Goal: Task Accomplishment & Management: Manage account settings

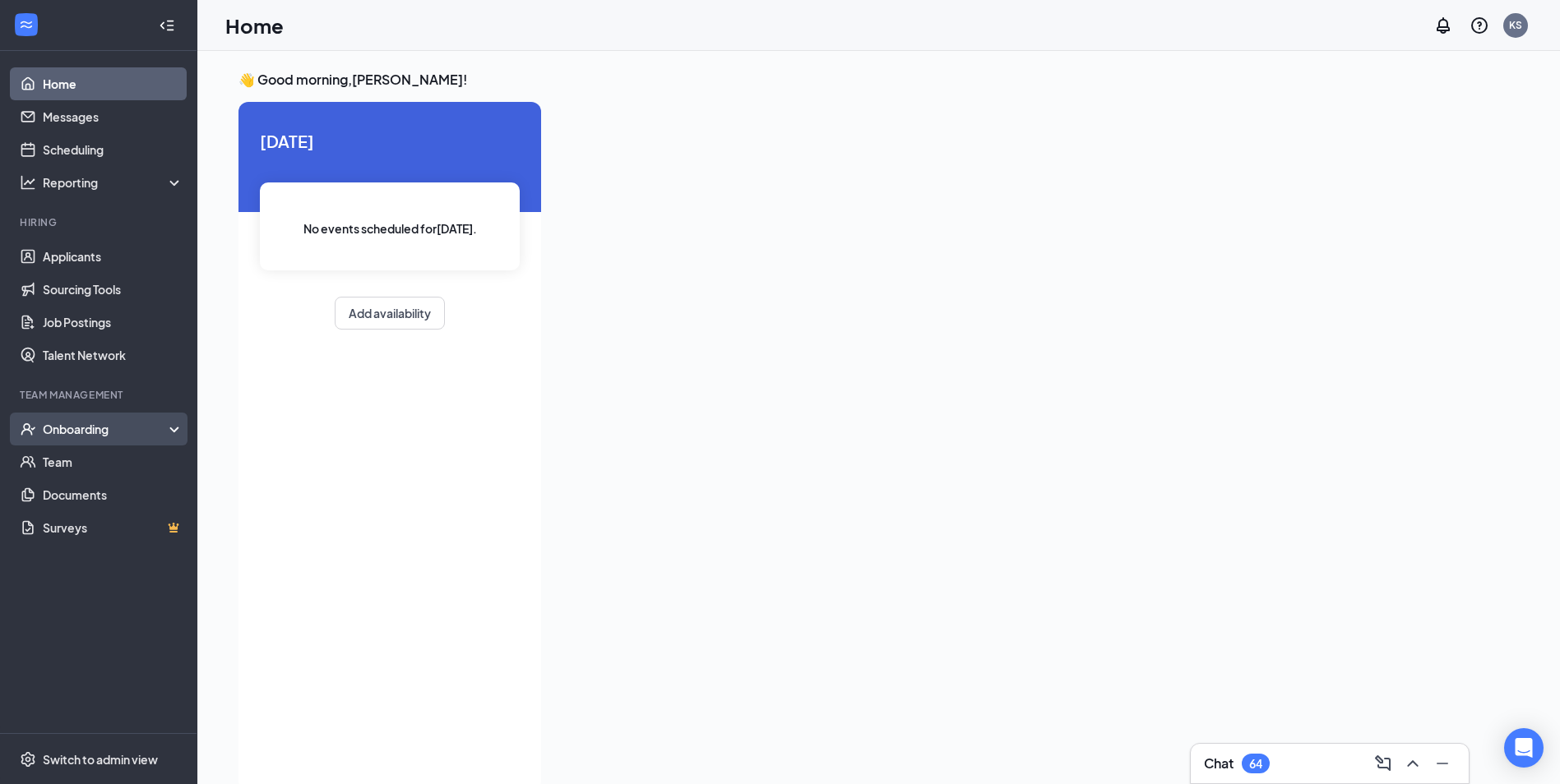
click at [74, 439] on div "Onboarding" at bounding box center [99, 429] width 197 height 33
click at [68, 430] on div "Onboarding" at bounding box center [105, 429] width 126 height 17
click at [76, 455] on link "Overview" at bounding box center [113, 462] width 140 height 33
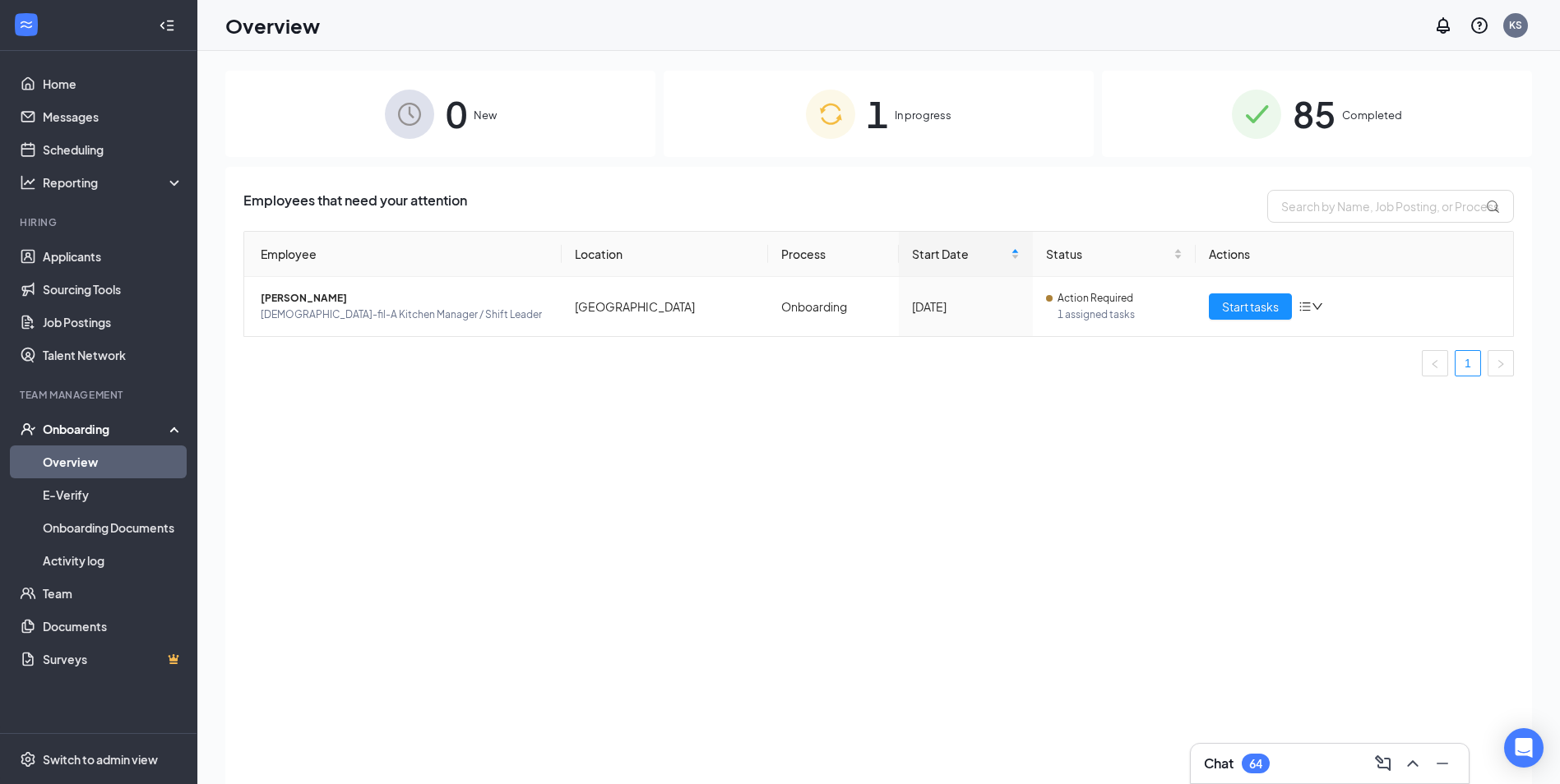
click at [822, 125] on img at bounding box center [830, 113] width 49 height 49
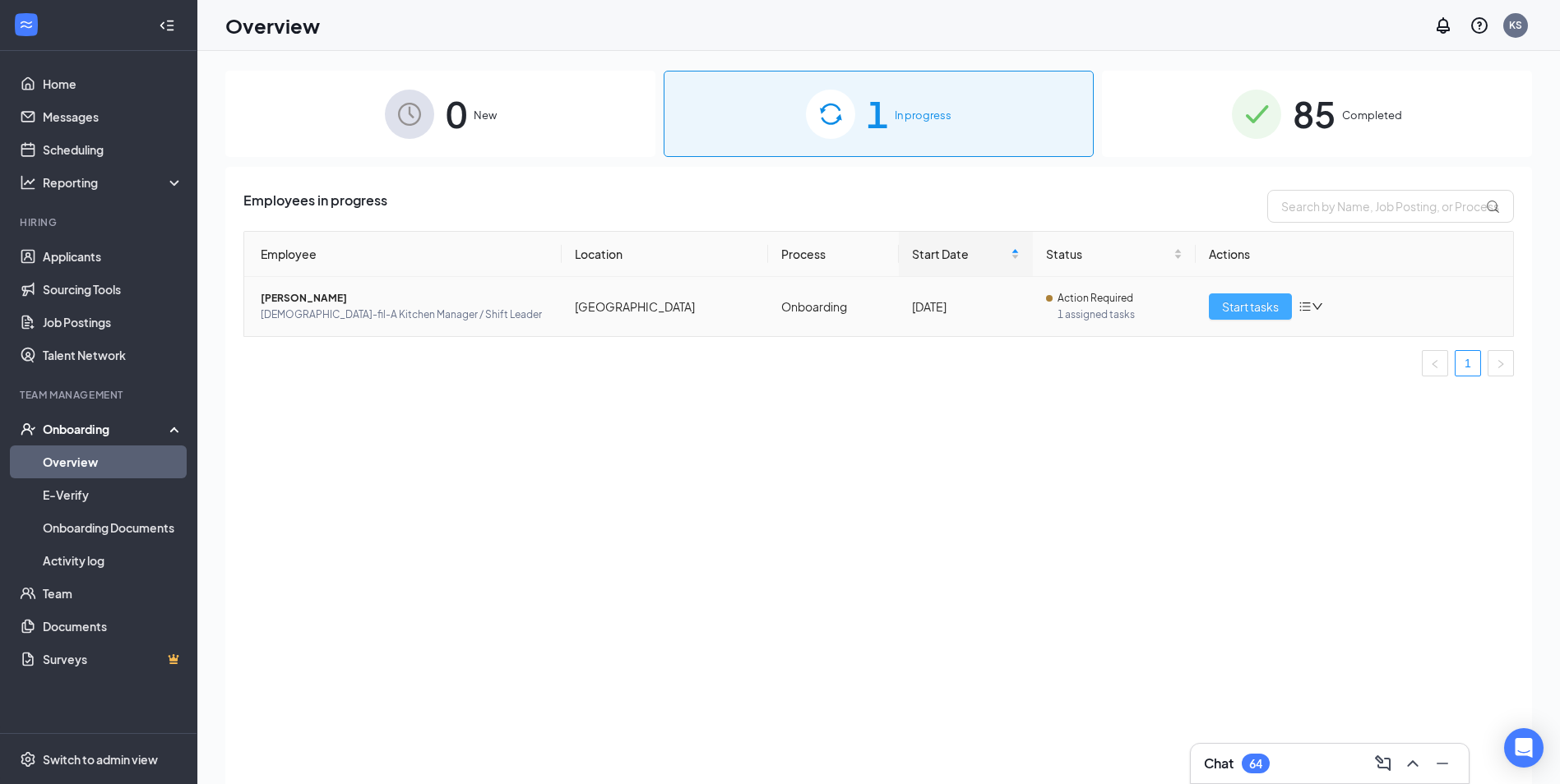
click at [1232, 301] on span "Start tasks" at bounding box center [1251, 307] width 57 height 18
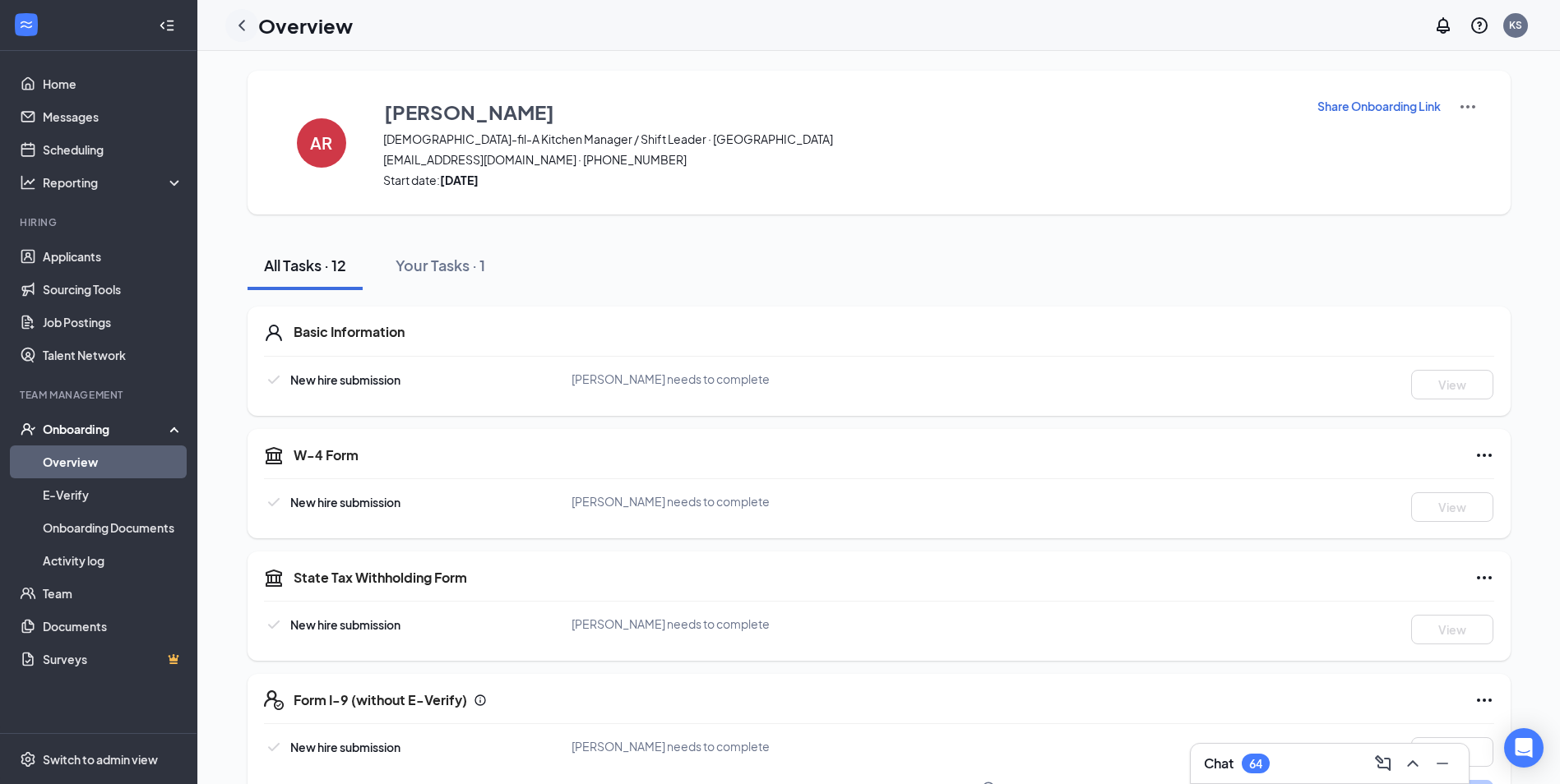
click at [247, 29] on icon "ChevronLeft" at bounding box center [241, 25] width 19 height 19
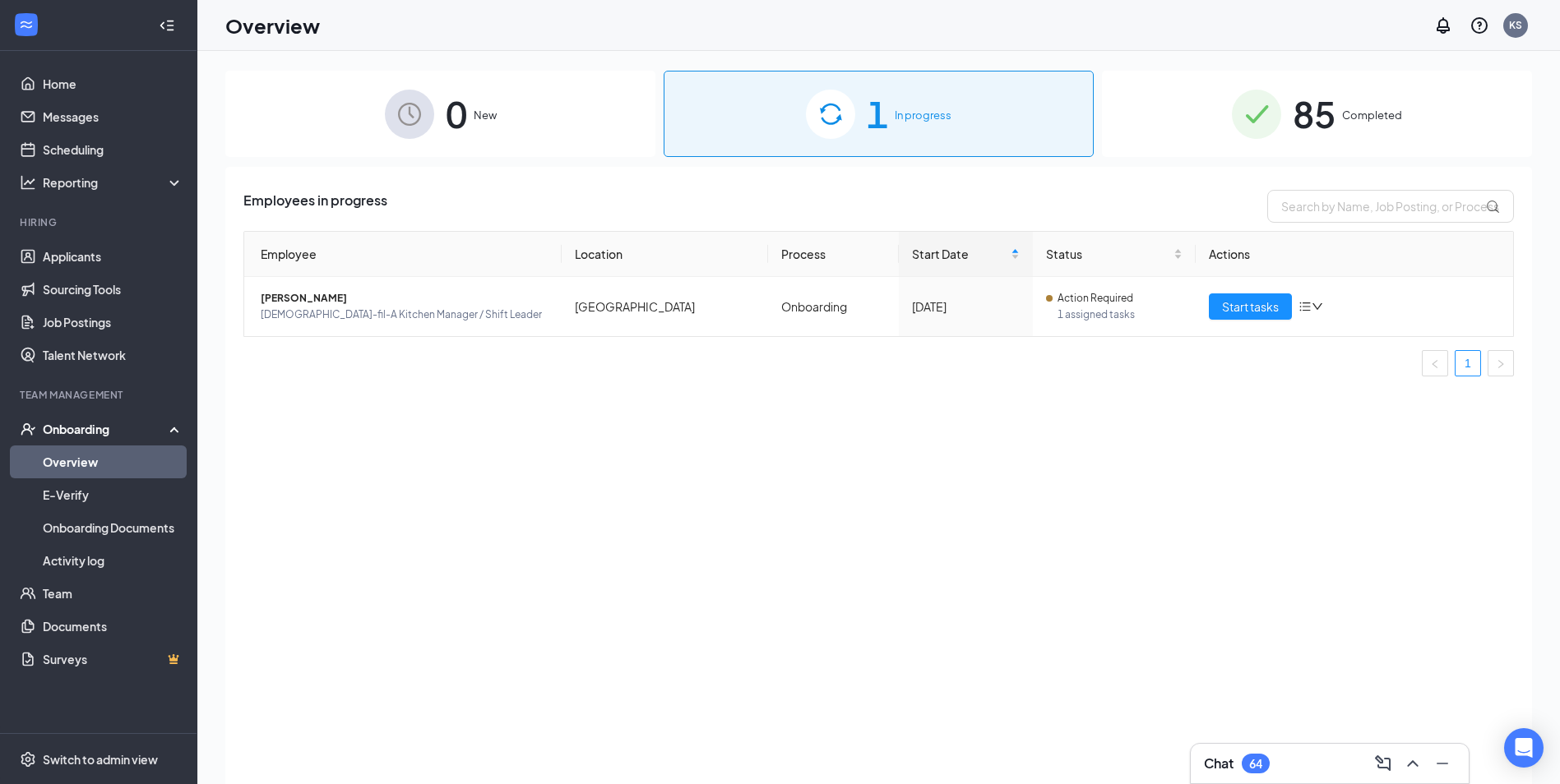
click at [1340, 126] on div "85 Completed" at bounding box center [1316, 114] width 430 height 87
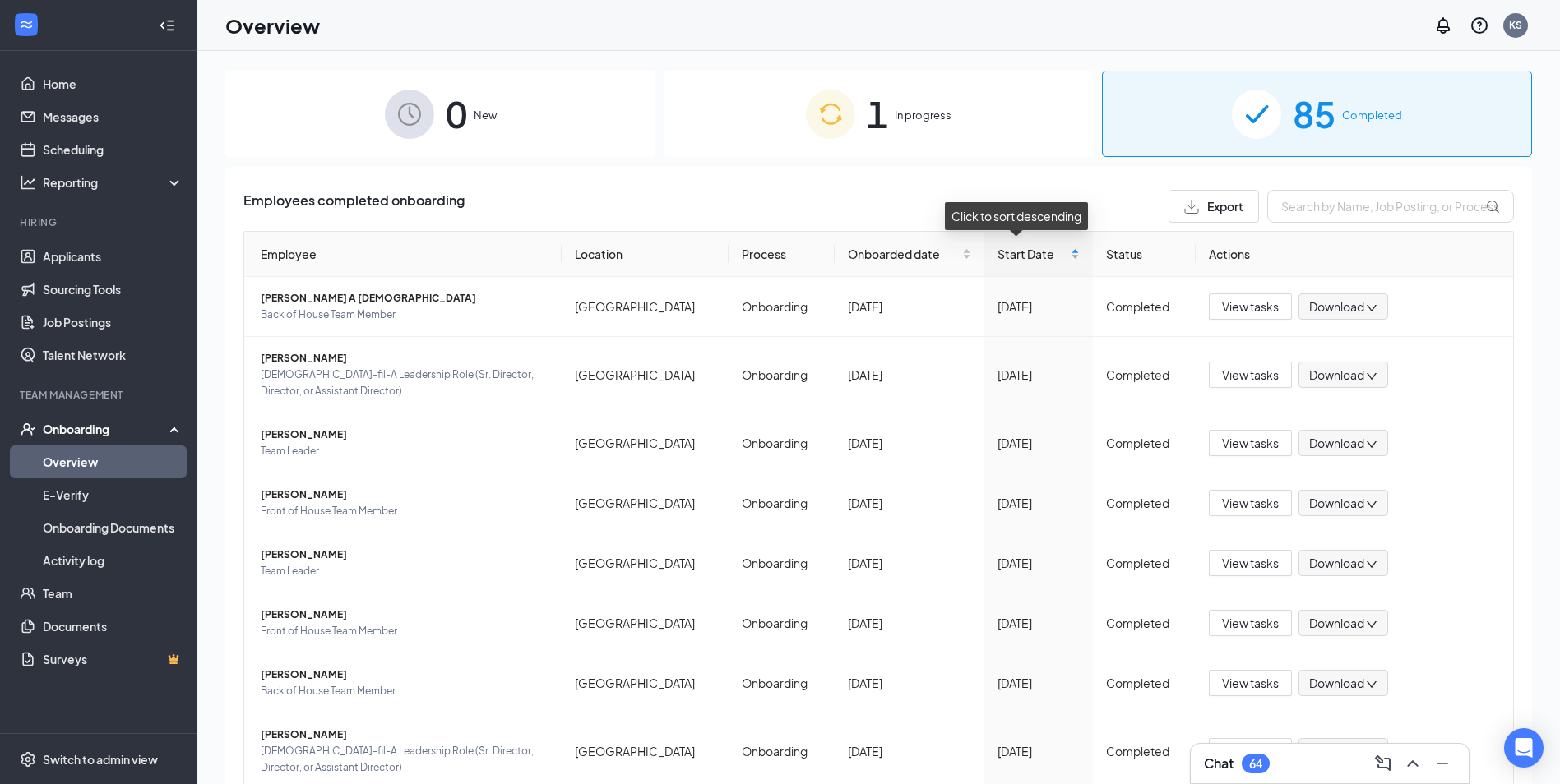
click at [1058, 256] on div "Start Date" at bounding box center [1039, 255] width 83 height 18
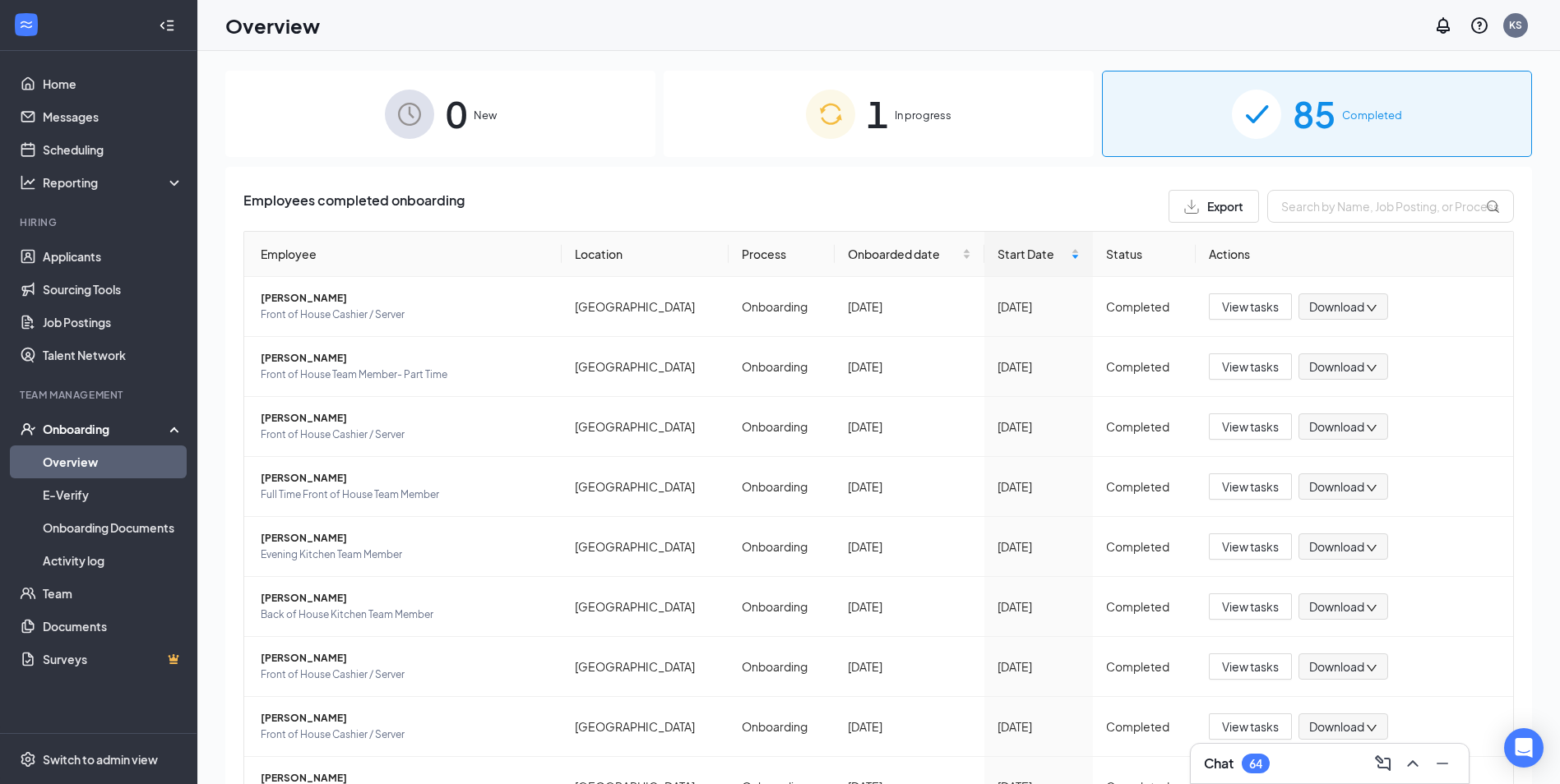
click at [405, 123] on img at bounding box center [409, 113] width 49 height 49
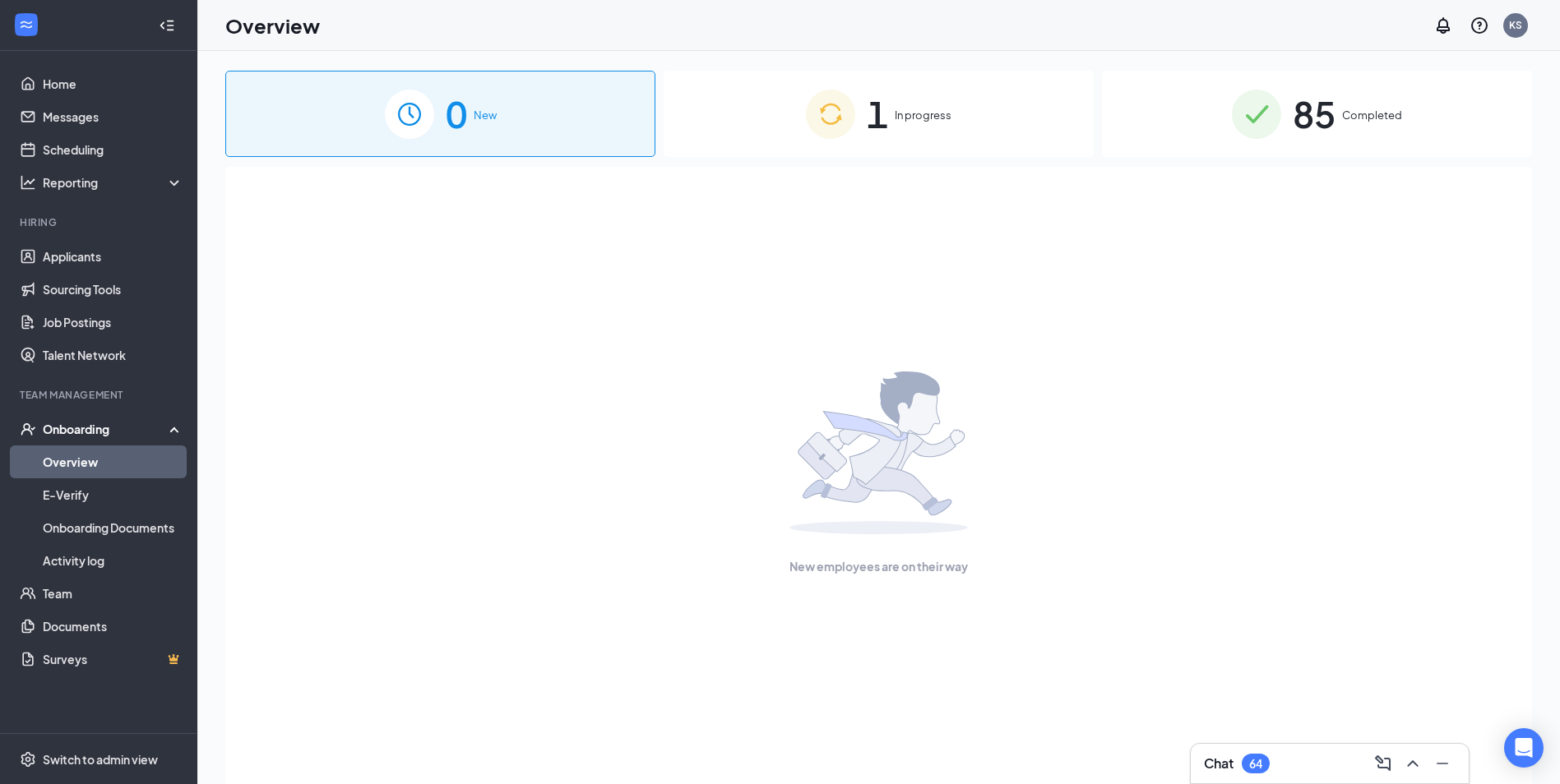
click at [984, 147] on div "1 In progress" at bounding box center [878, 114] width 430 height 87
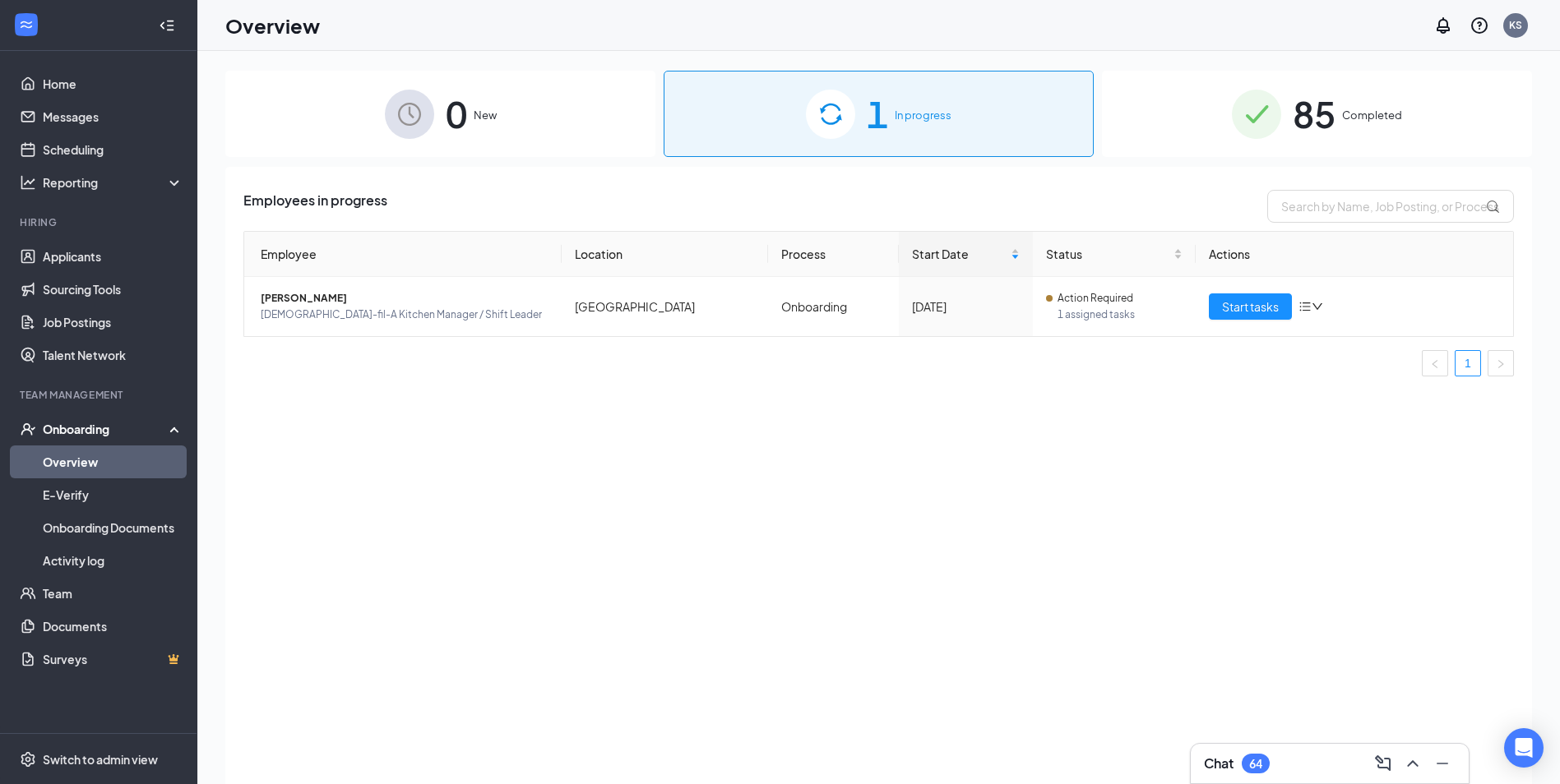
click at [42, 462] on link "Overview" at bounding box center [113, 462] width 140 height 33
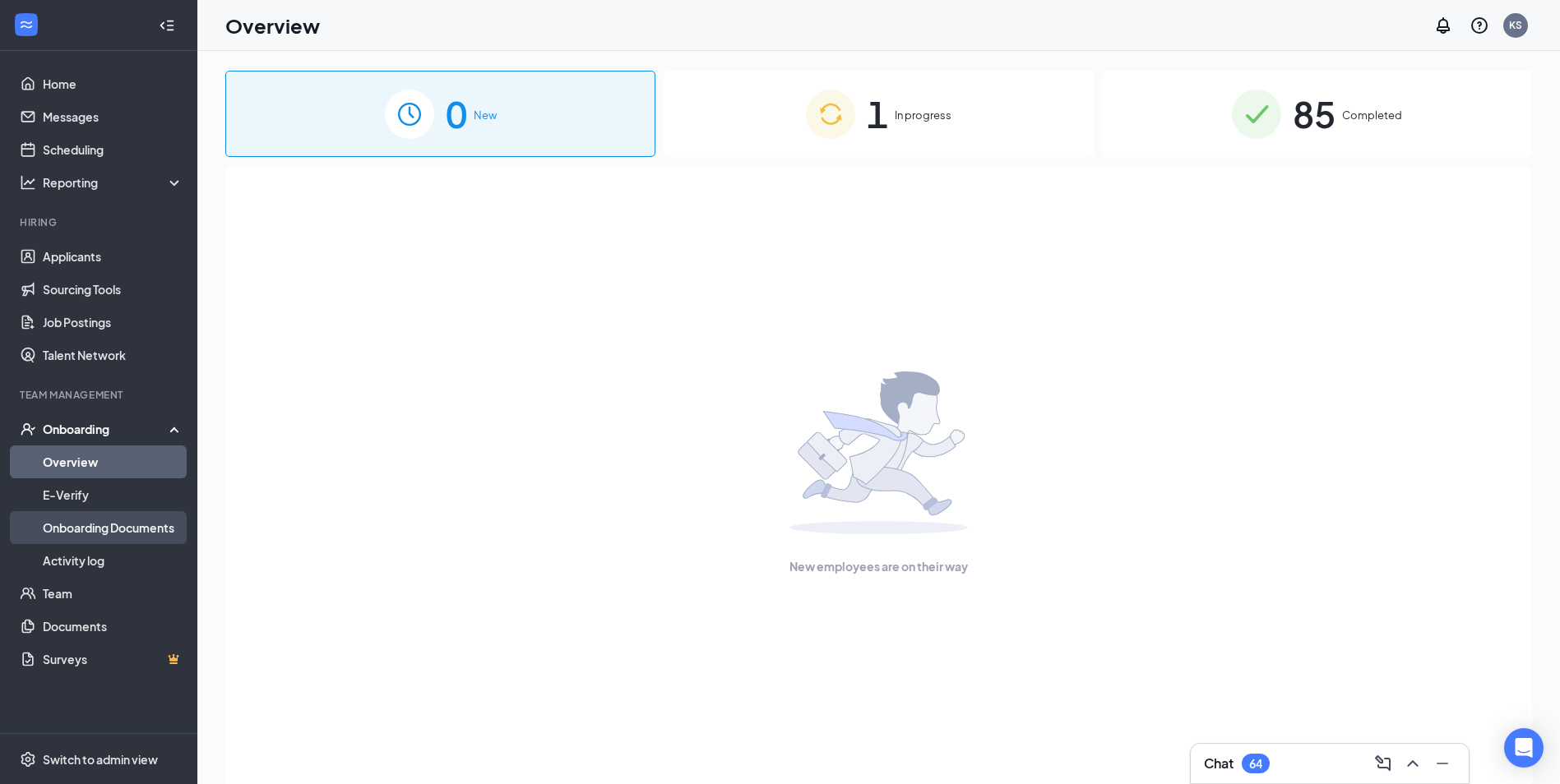
click at [79, 536] on link "Onboarding Documents" at bounding box center [113, 528] width 140 height 33
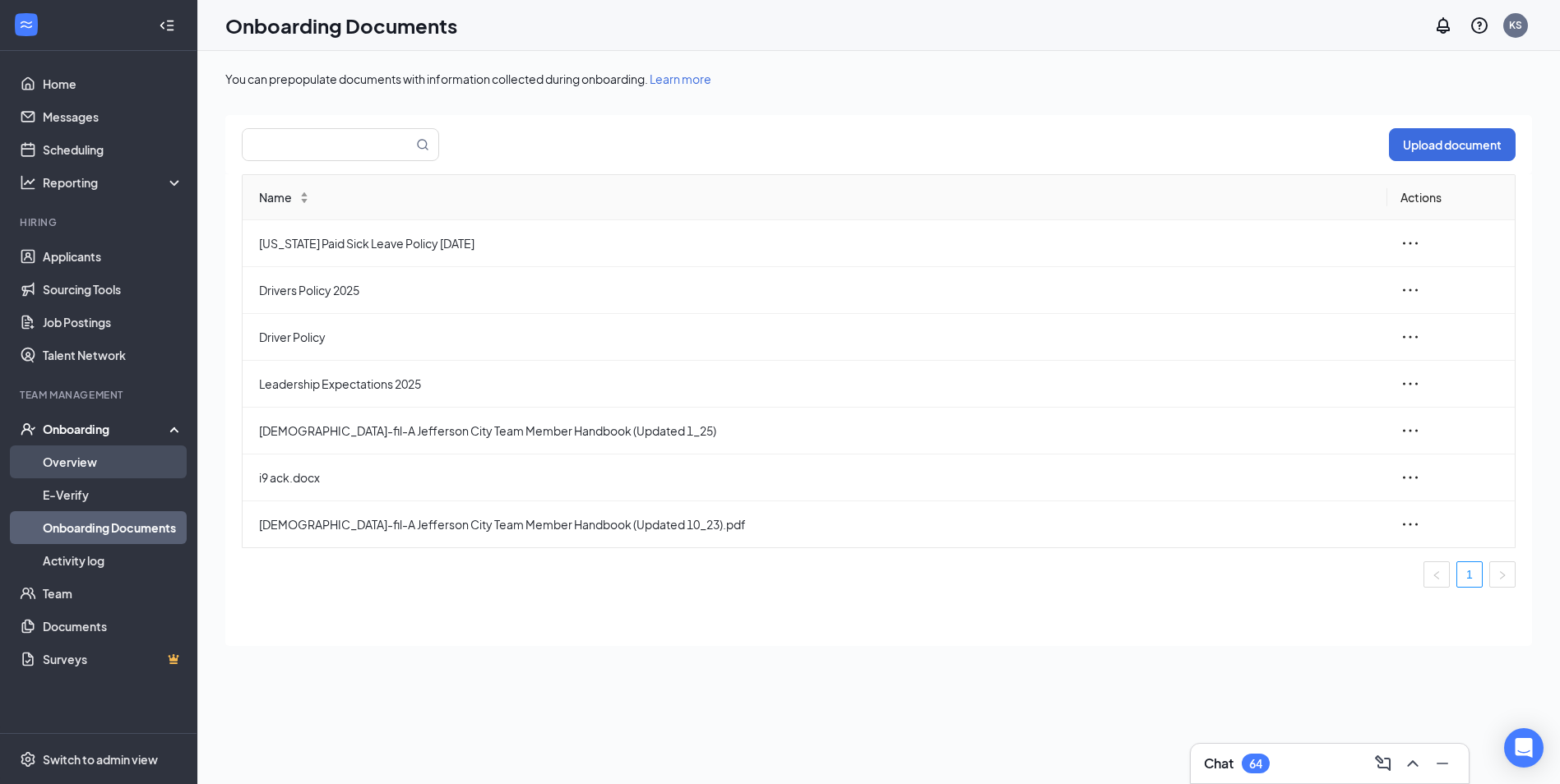
click at [62, 475] on link "Overview" at bounding box center [113, 462] width 140 height 33
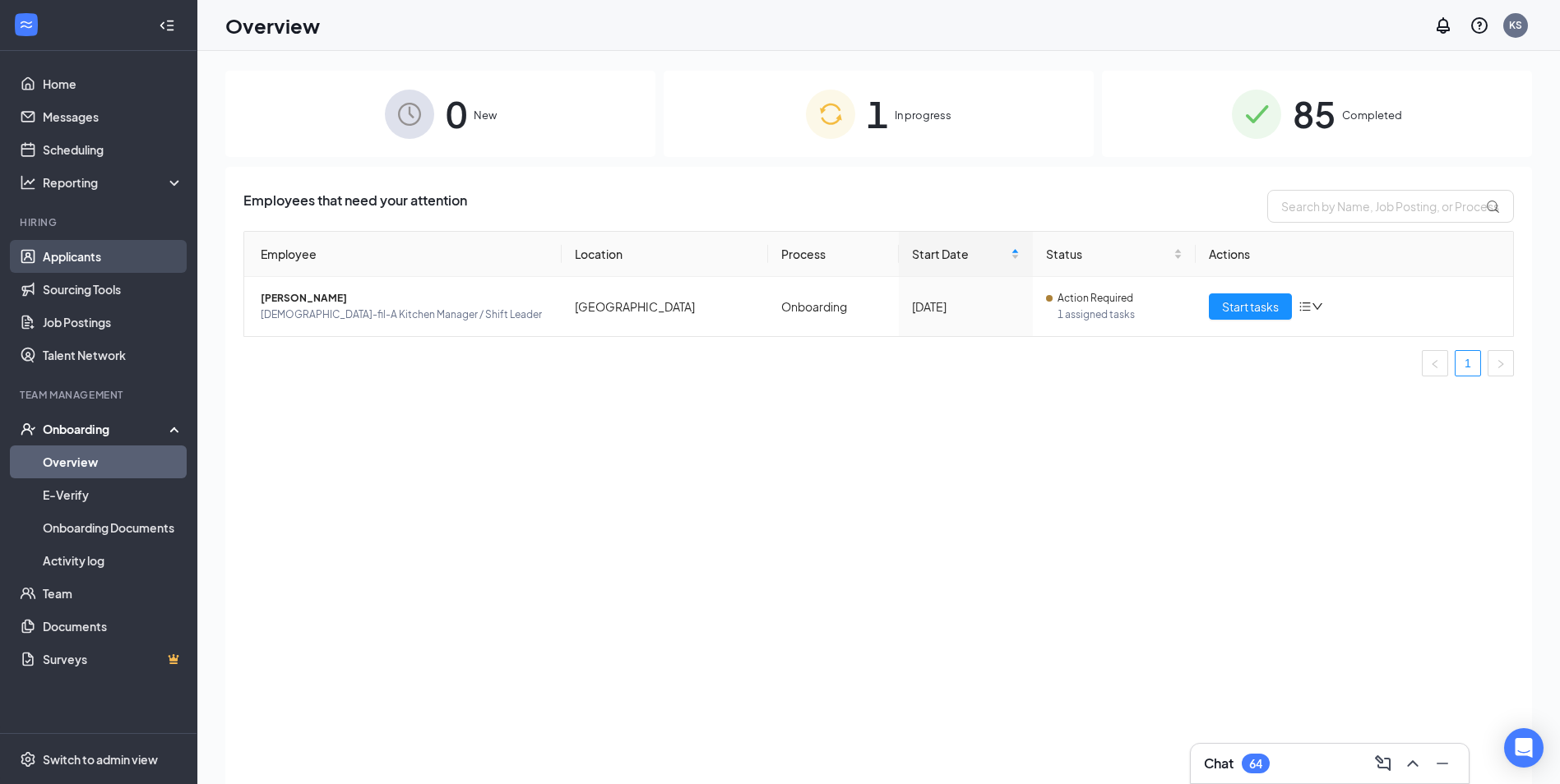
click at [78, 267] on link "Applicants" at bounding box center [113, 256] width 140 height 33
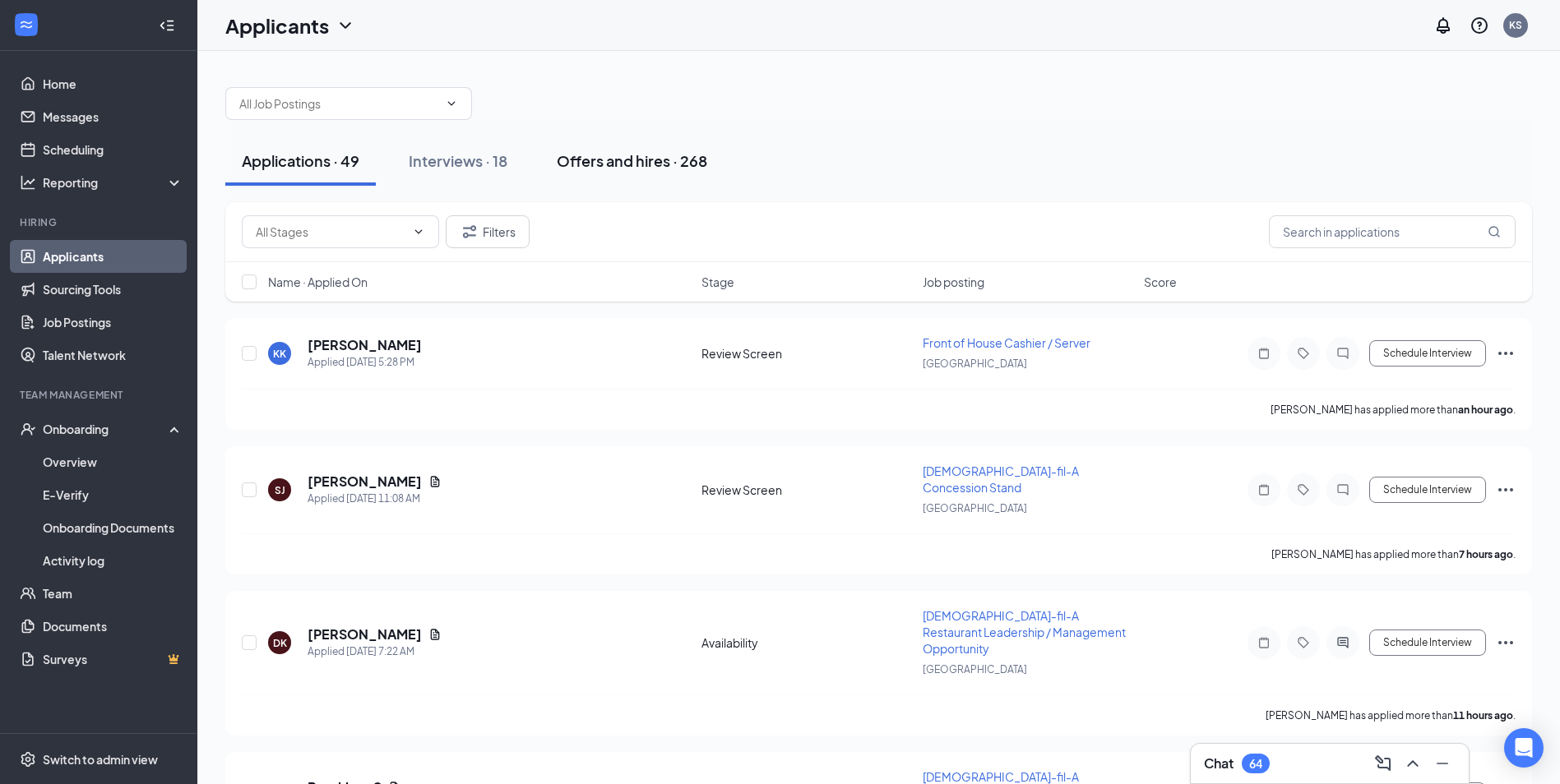
click at [630, 156] on div "Offers and hires · 268" at bounding box center [631, 160] width 150 height 20
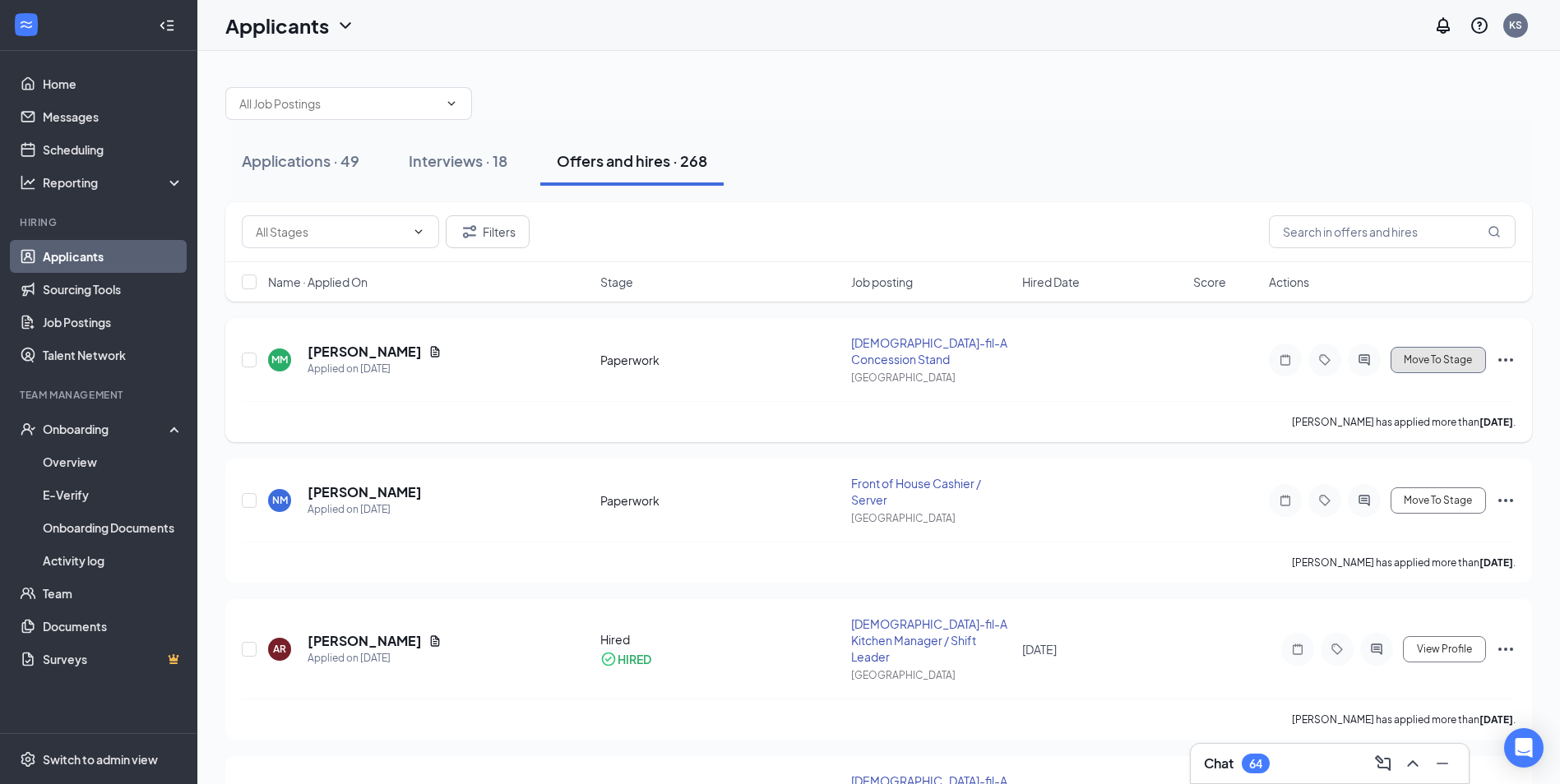
click at [1463, 372] on button "Move To Stage" at bounding box center [1437, 360] width 95 height 27
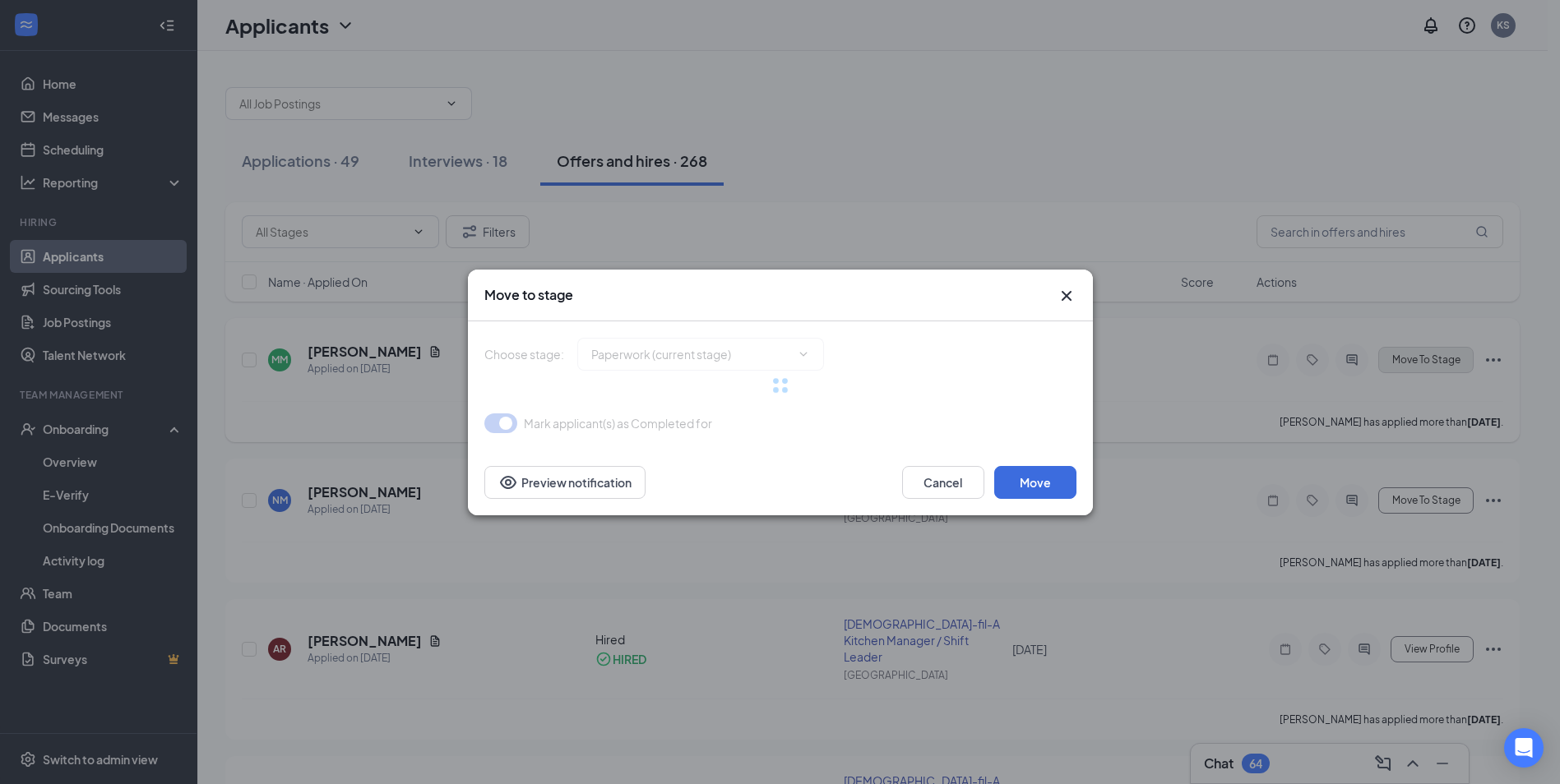
type input "Hiring Complete (final stage)"
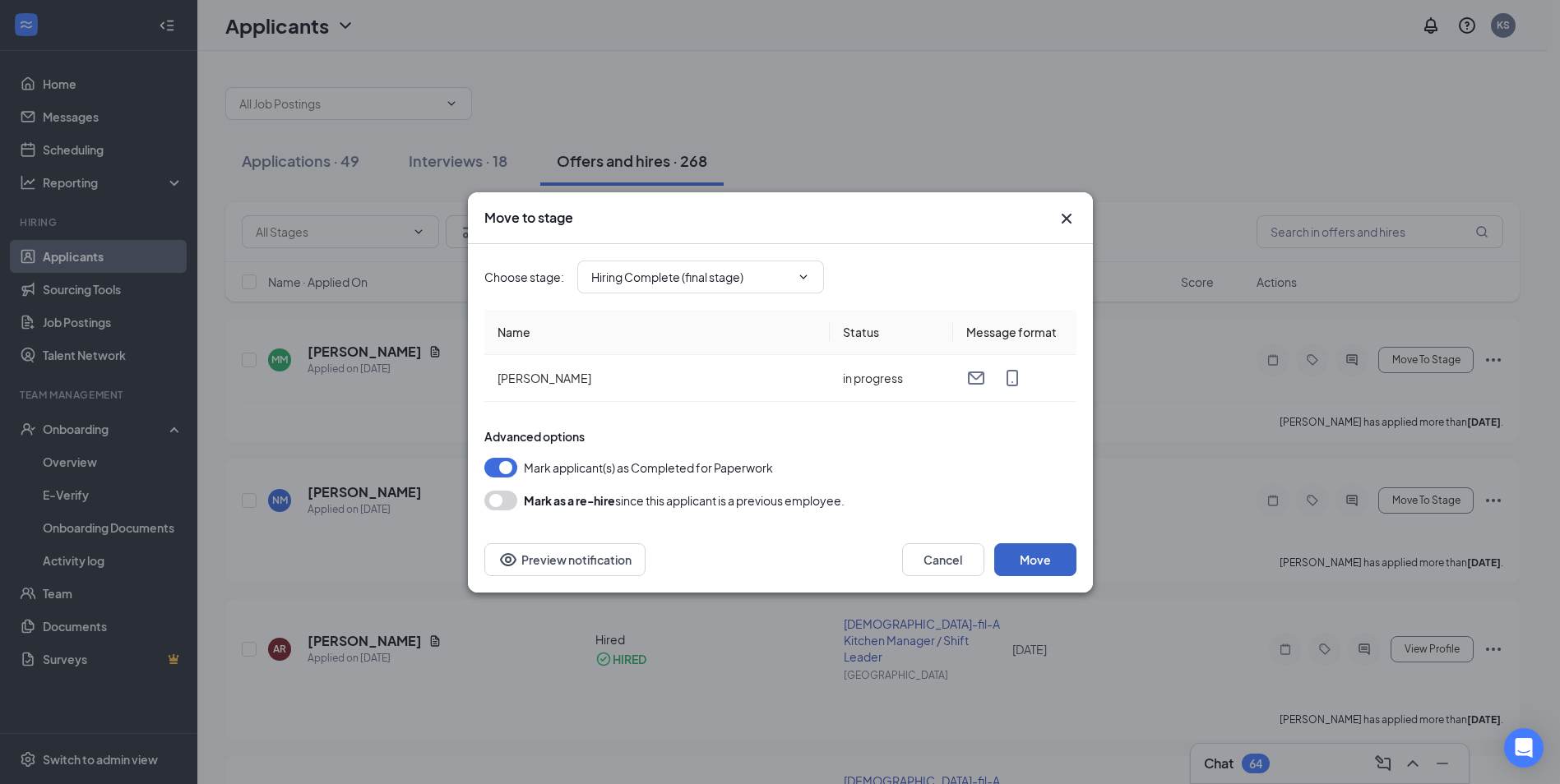
click at [1042, 564] on button "Move" at bounding box center [1035, 560] width 82 height 33
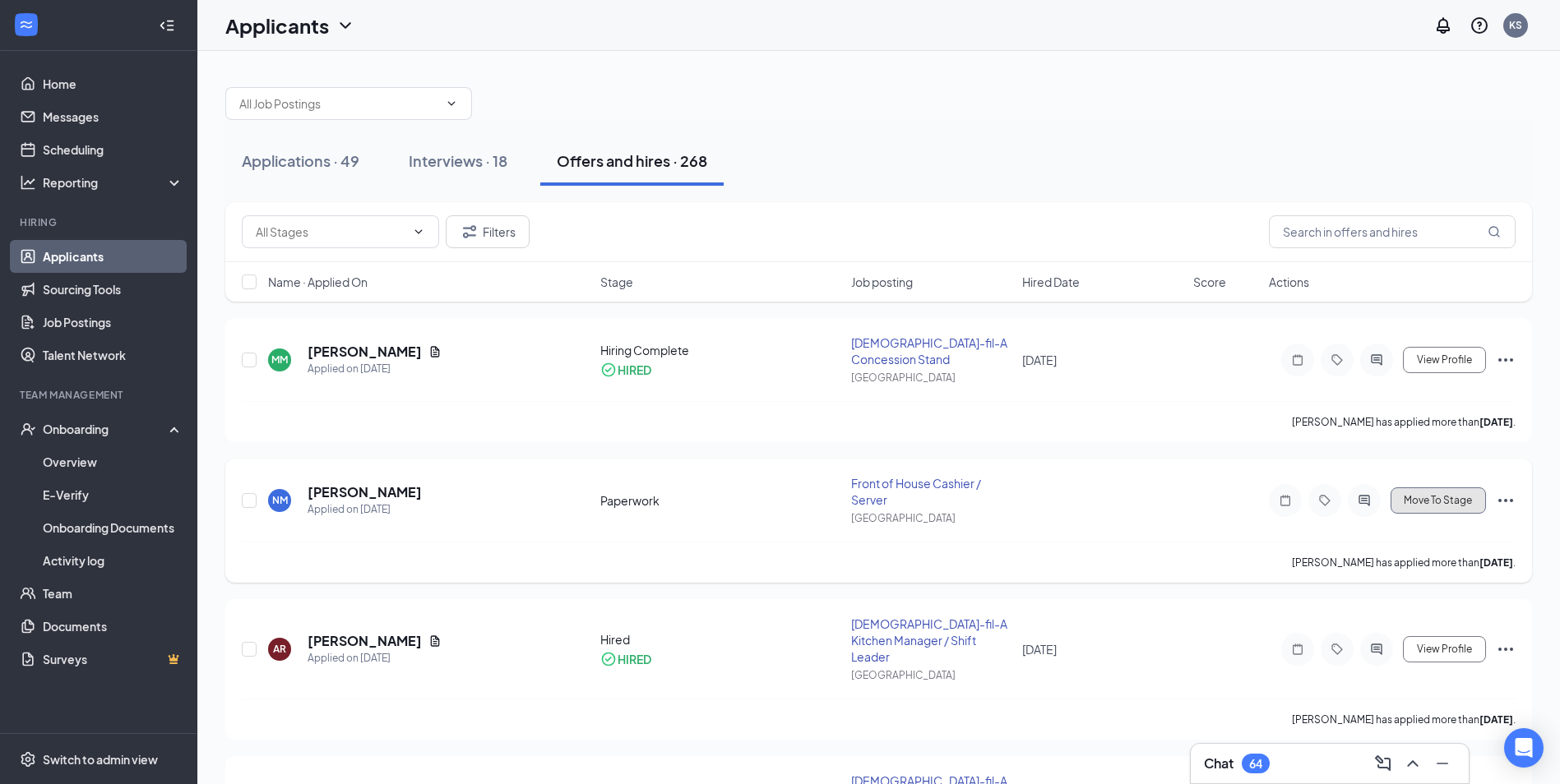
click at [1416, 511] on button "Move To Stage" at bounding box center [1437, 501] width 95 height 27
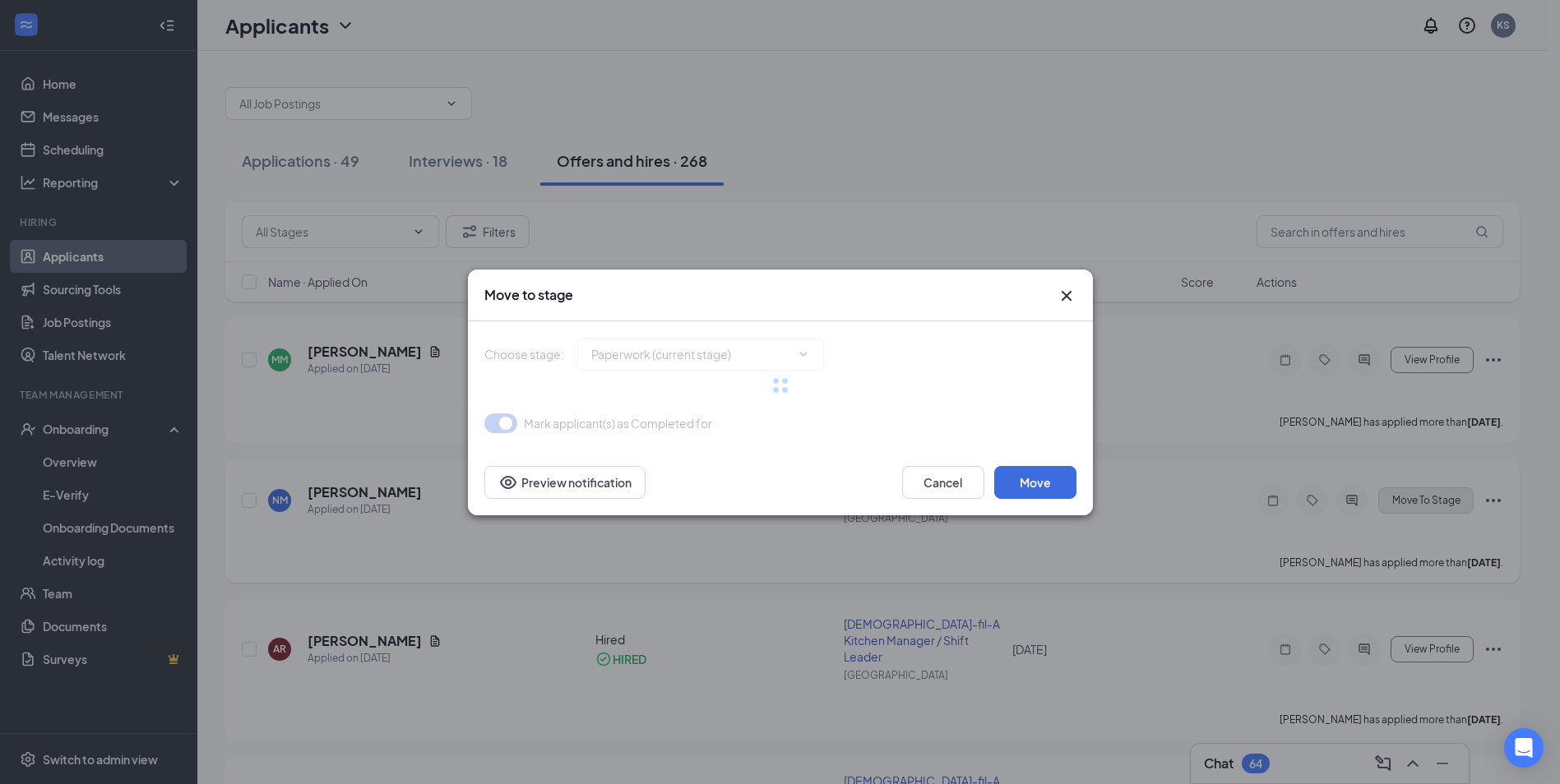
type input "Hiring Complete (final stage)"
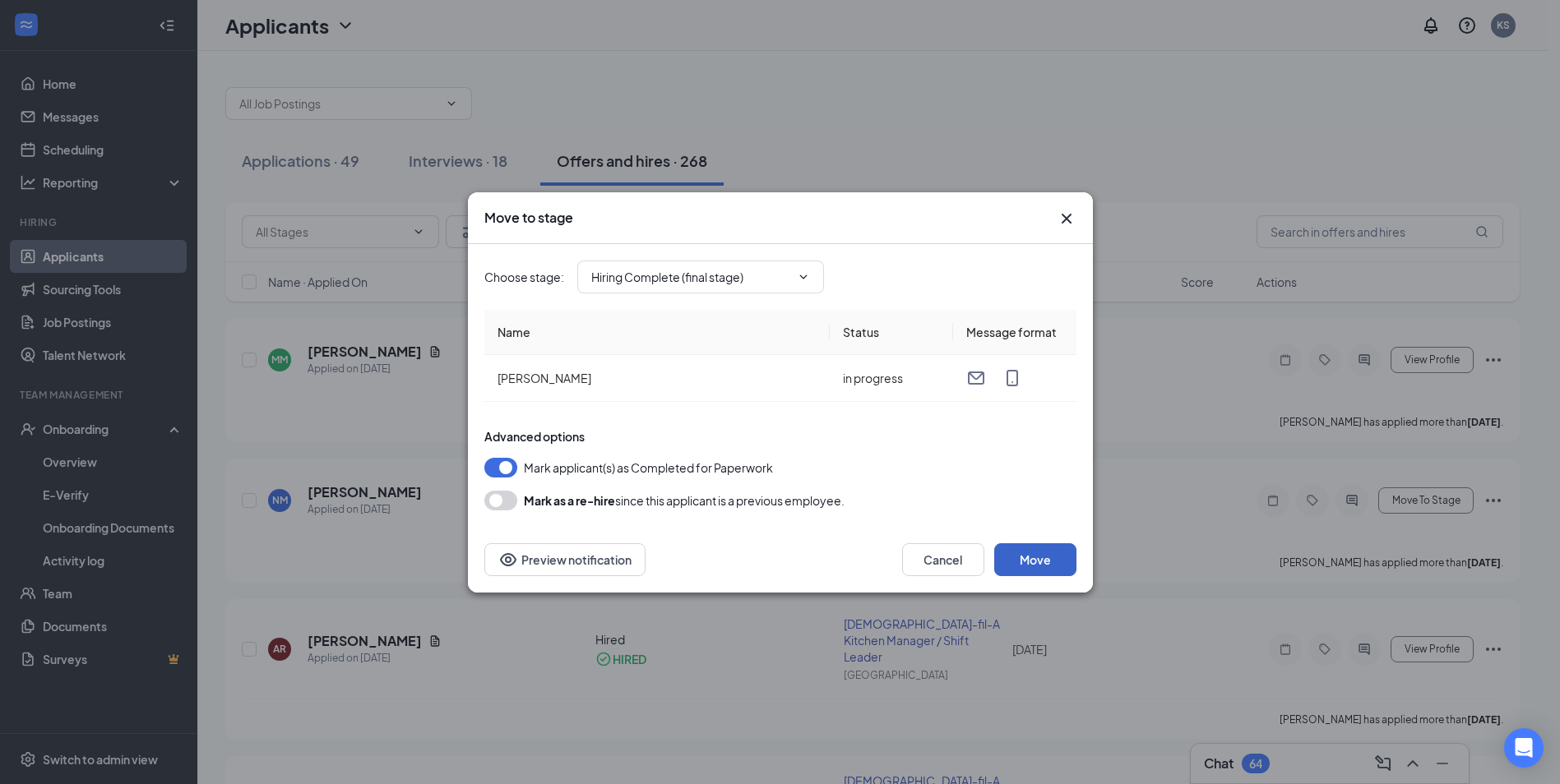
click at [1026, 555] on button "Move" at bounding box center [1035, 560] width 82 height 33
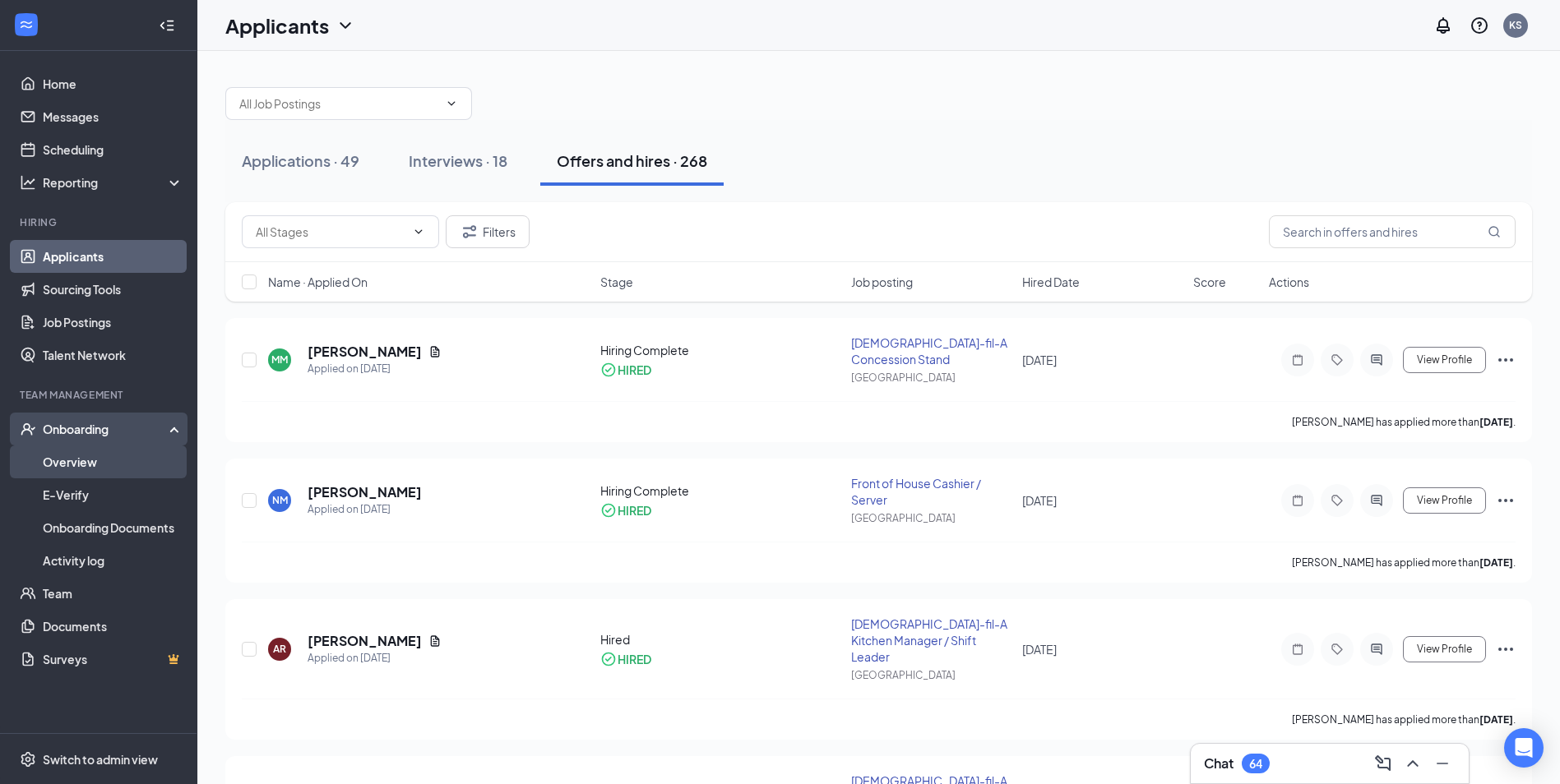
click at [87, 468] on link "Overview" at bounding box center [113, 462] width 140 height 33
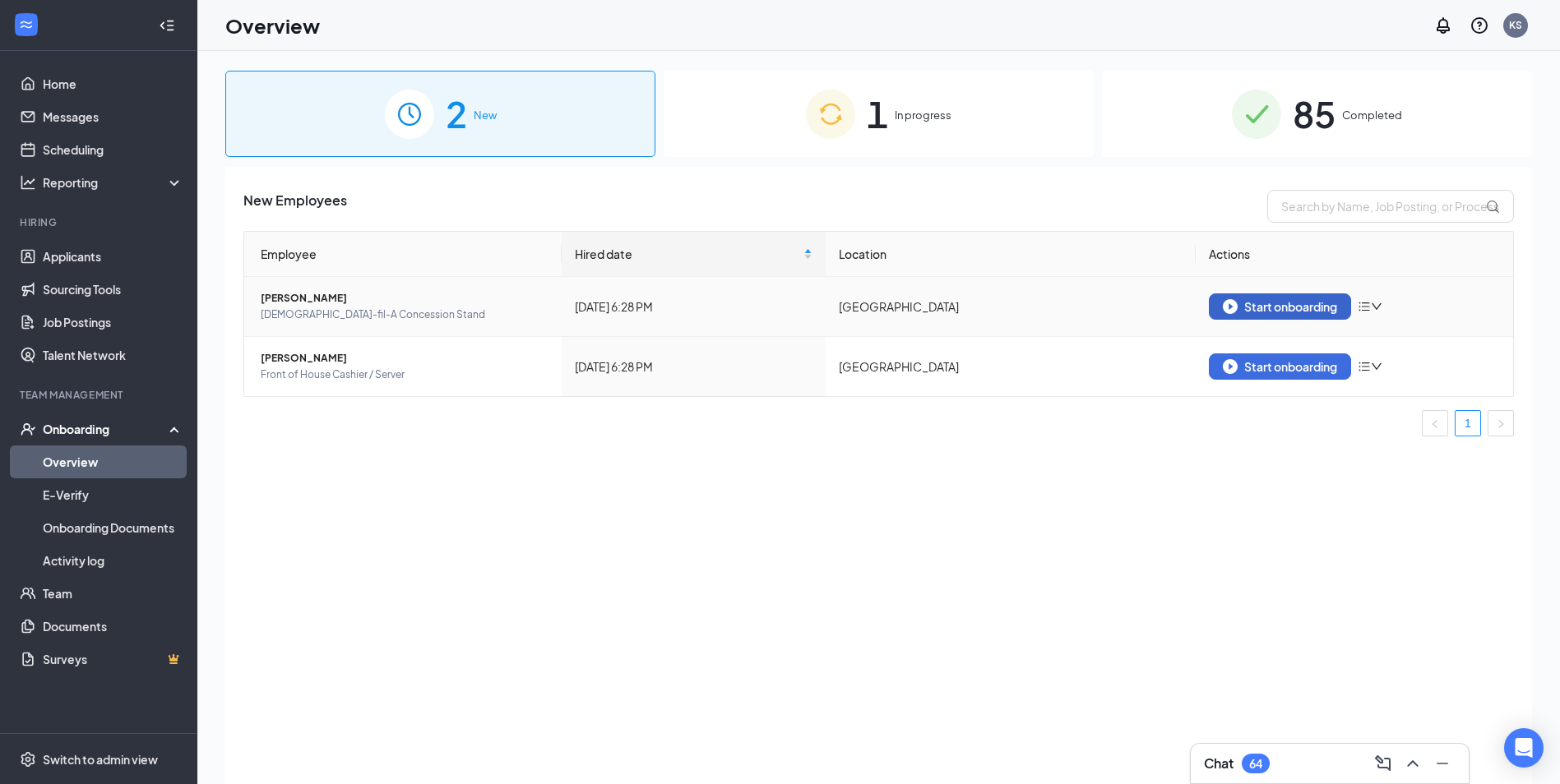
click at [1296, 305] on div "Start onboarding" at bounding box center [1280, 306] width 114 height 15
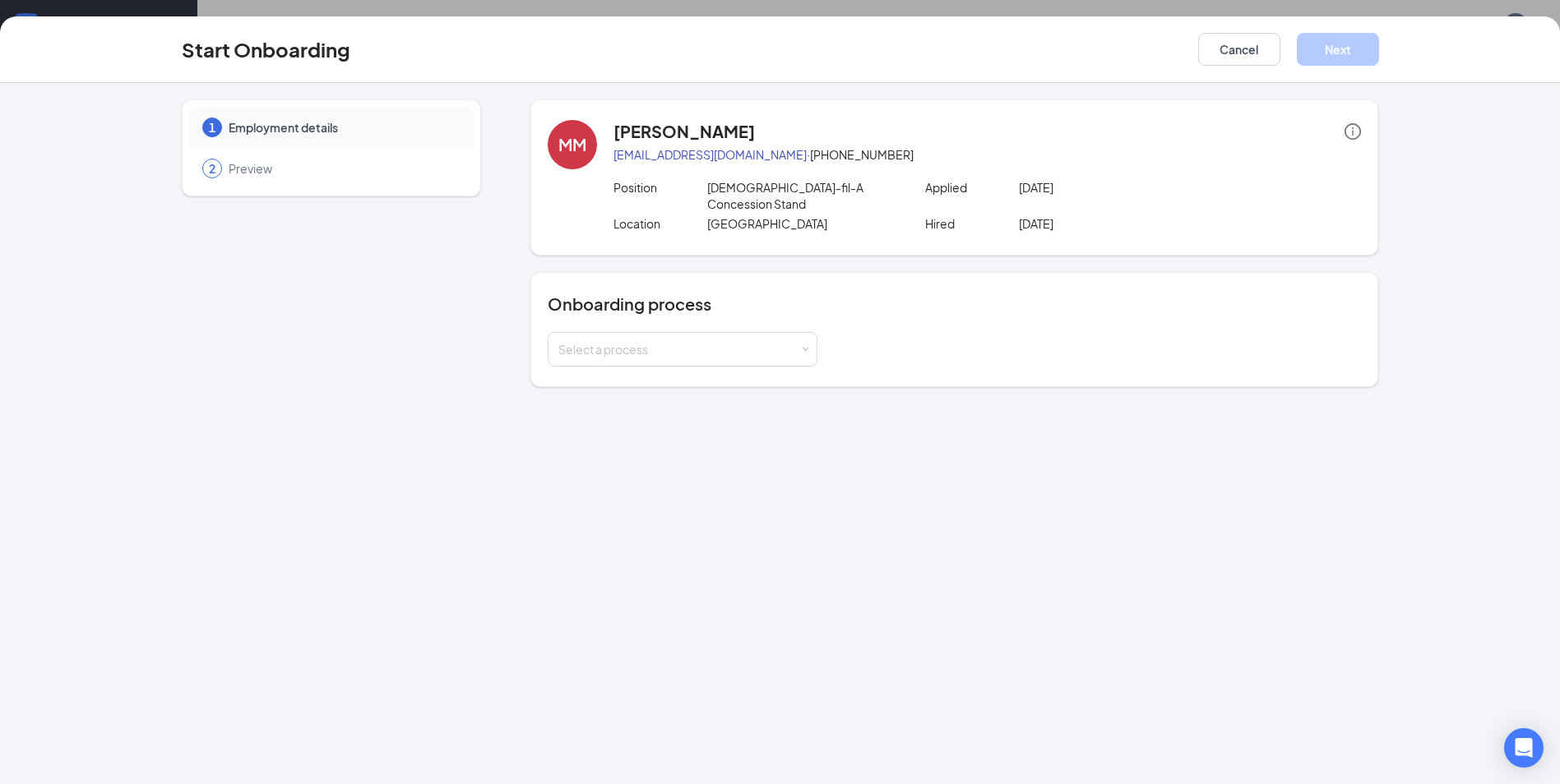
click at [243, 169] on span "Preview" at bounding box center [343, 169] width 229 height 17
click at [1230, 34] on button "Cancel" at bounding box center [1239, 50] width 82 height 33
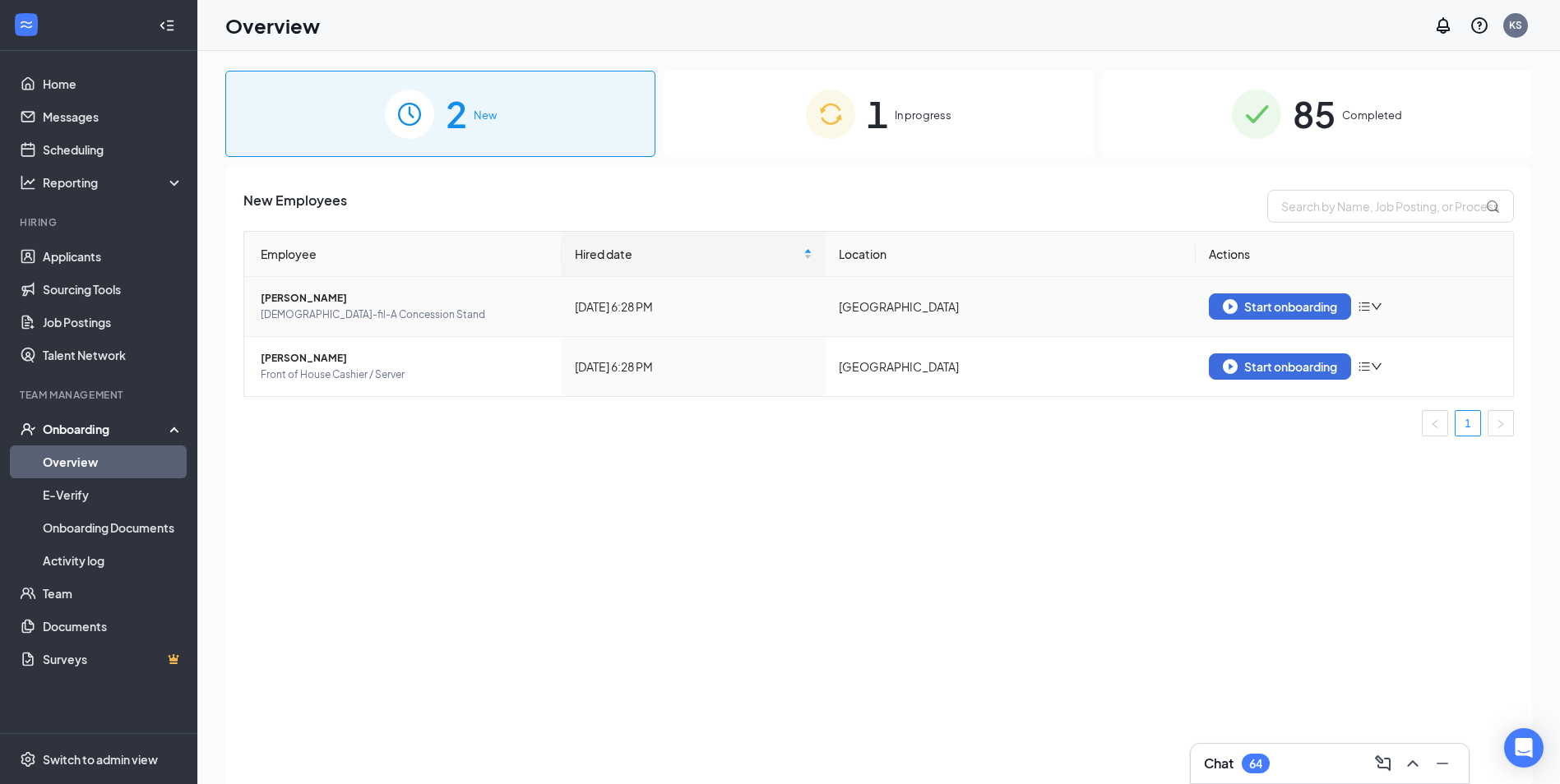
click at [280, 300] on span "[PERSON_NAME]" at bounding box center [405, 299] width 288 height 17
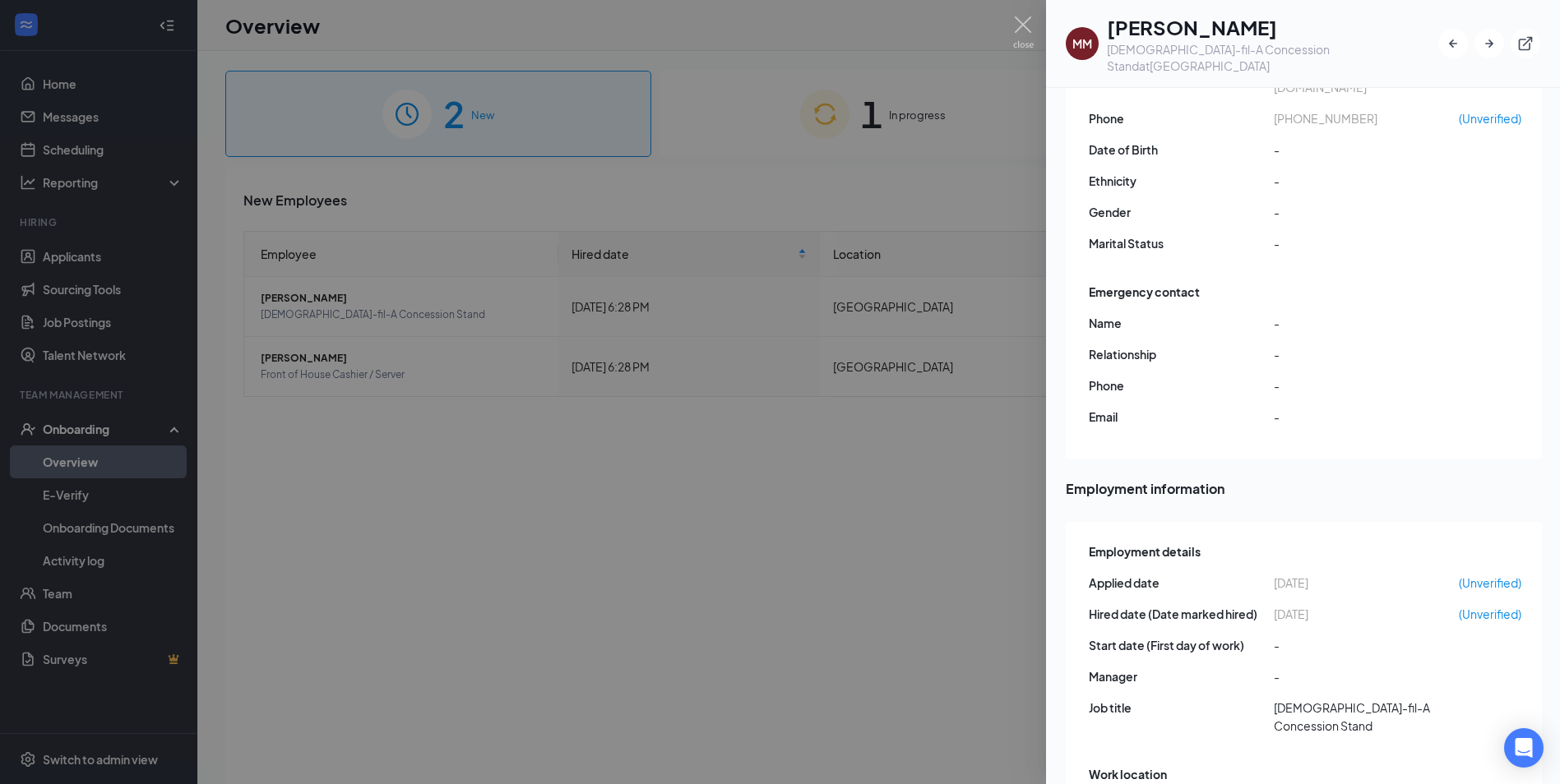
scroll to position [132, 0]
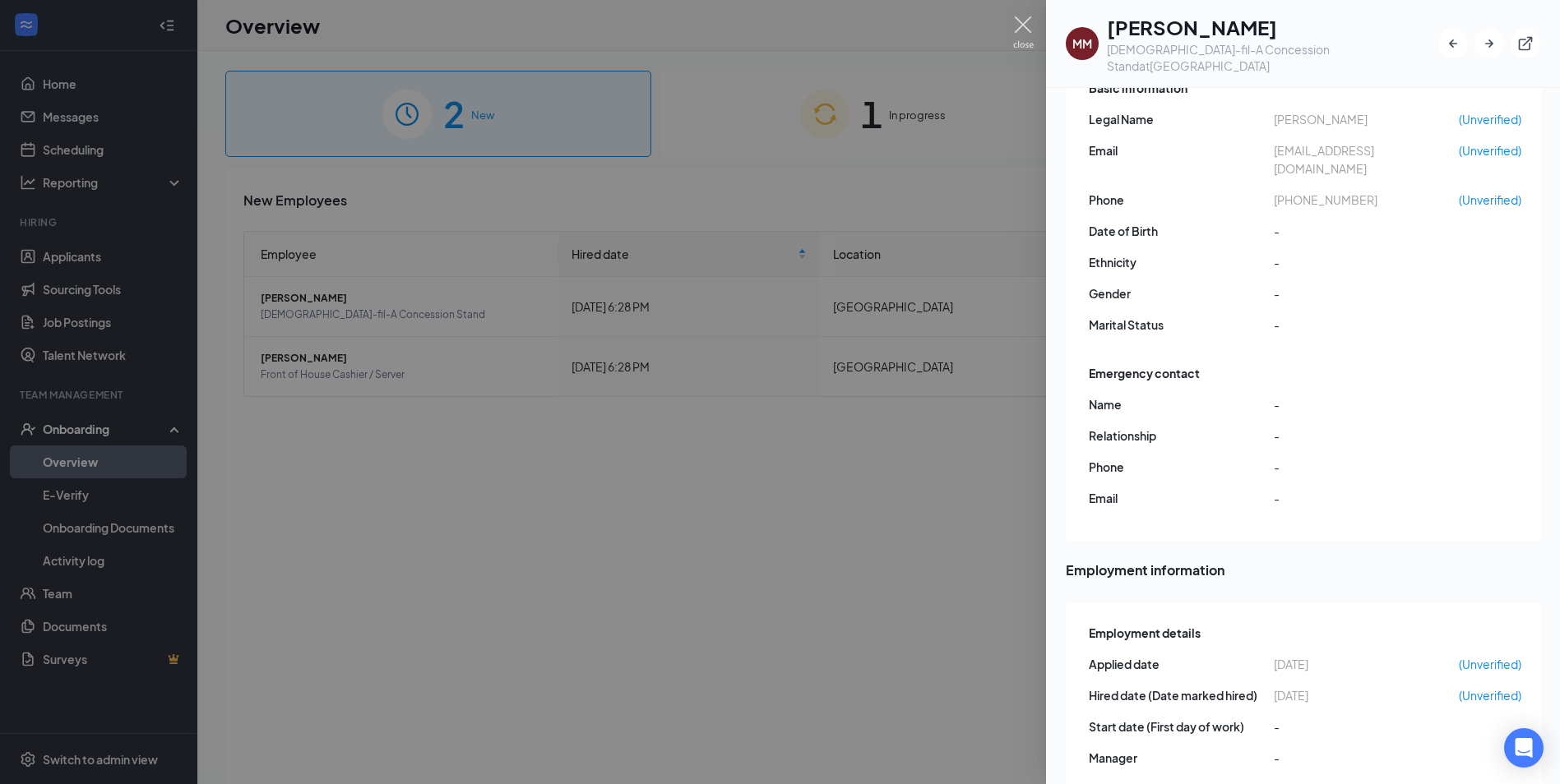
click at [1027, 30] on img at bounding box center [1023, 32] width 20 height 32
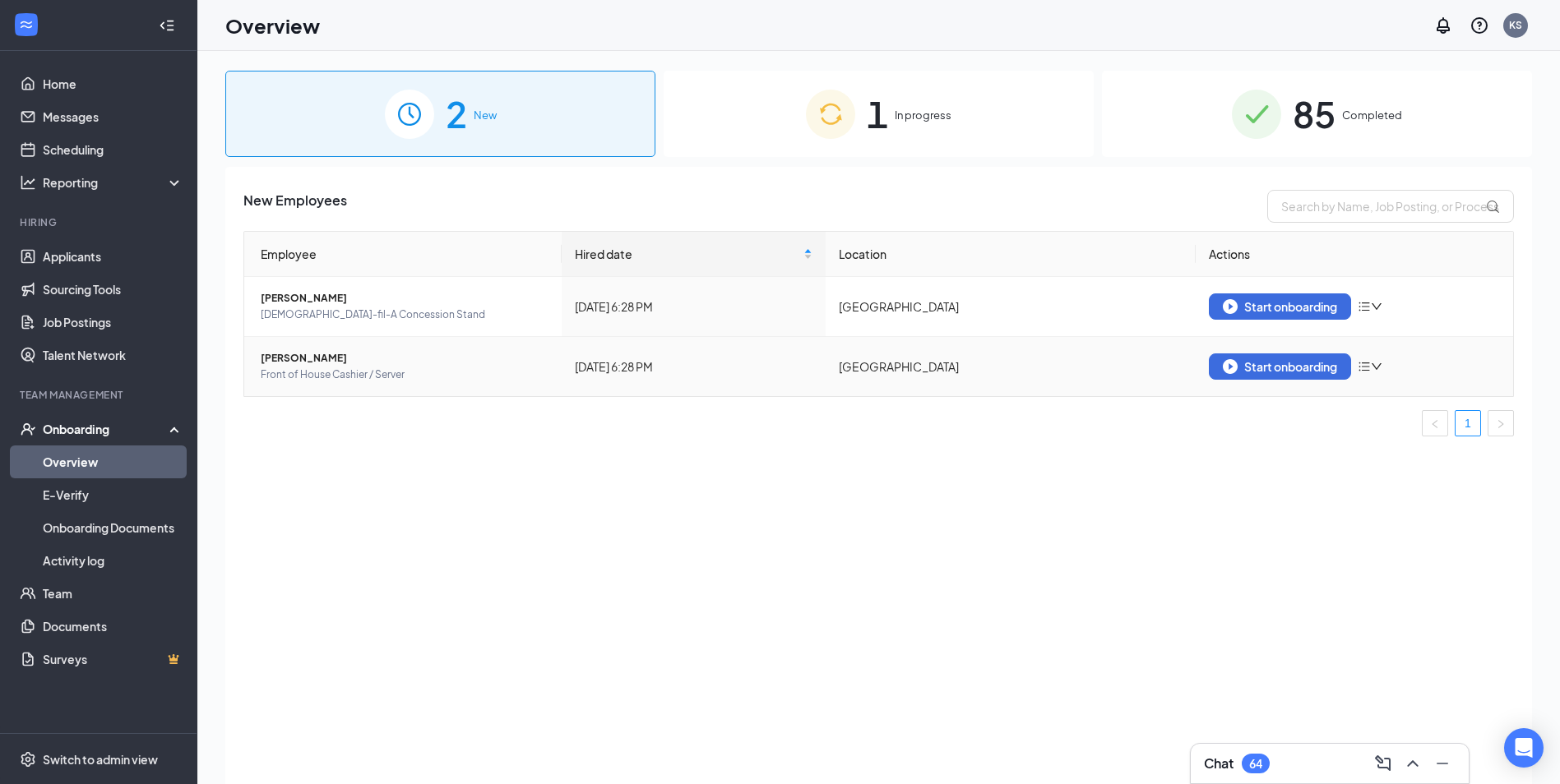
click at [351, 362] on span "[PERSON_NAME]" at bounding box center [405, 359] width 288 height 17
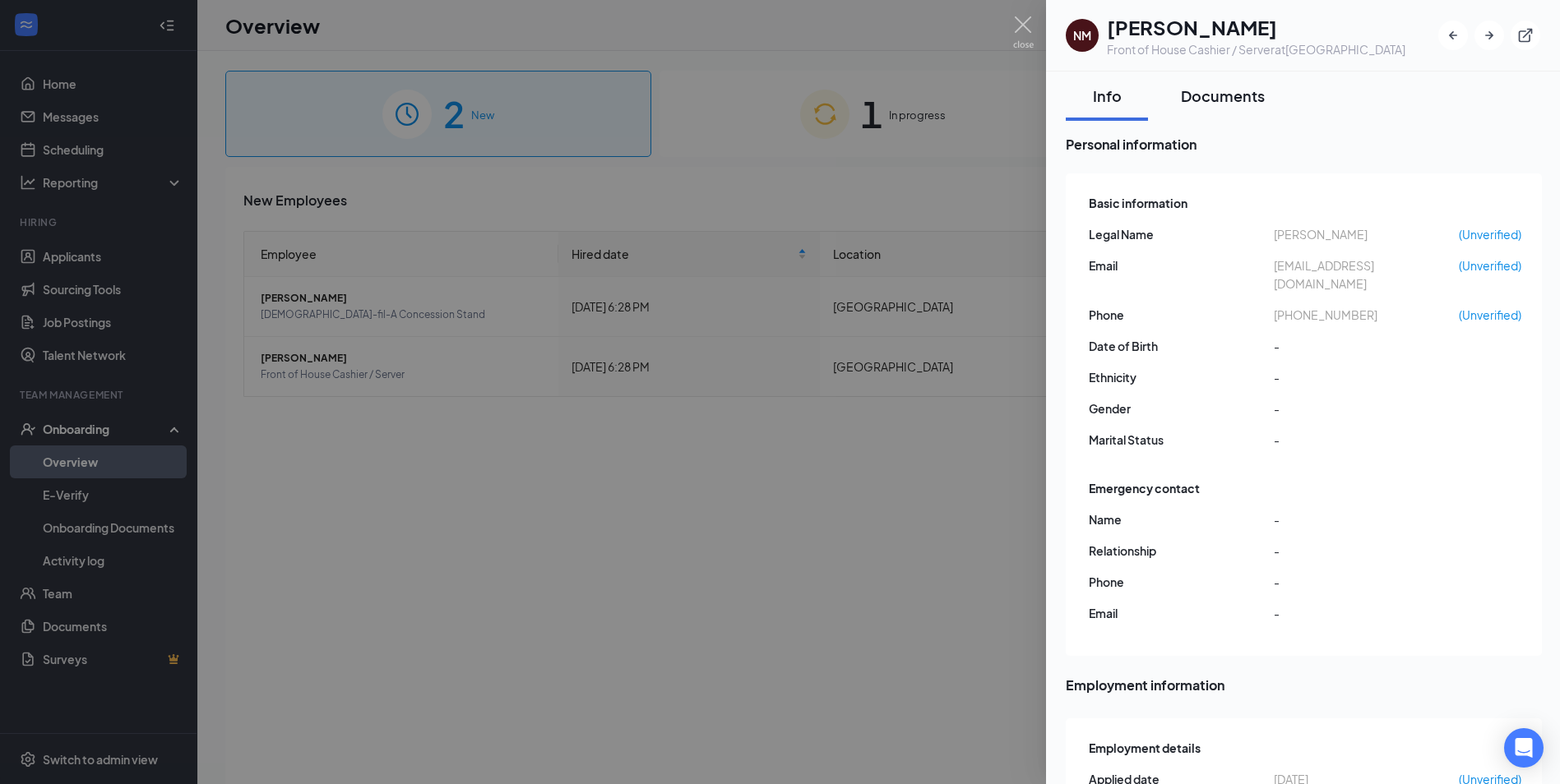
click at [1221, 101] on div "Documents" at bounding box center [1222, 96] width 84 height 20
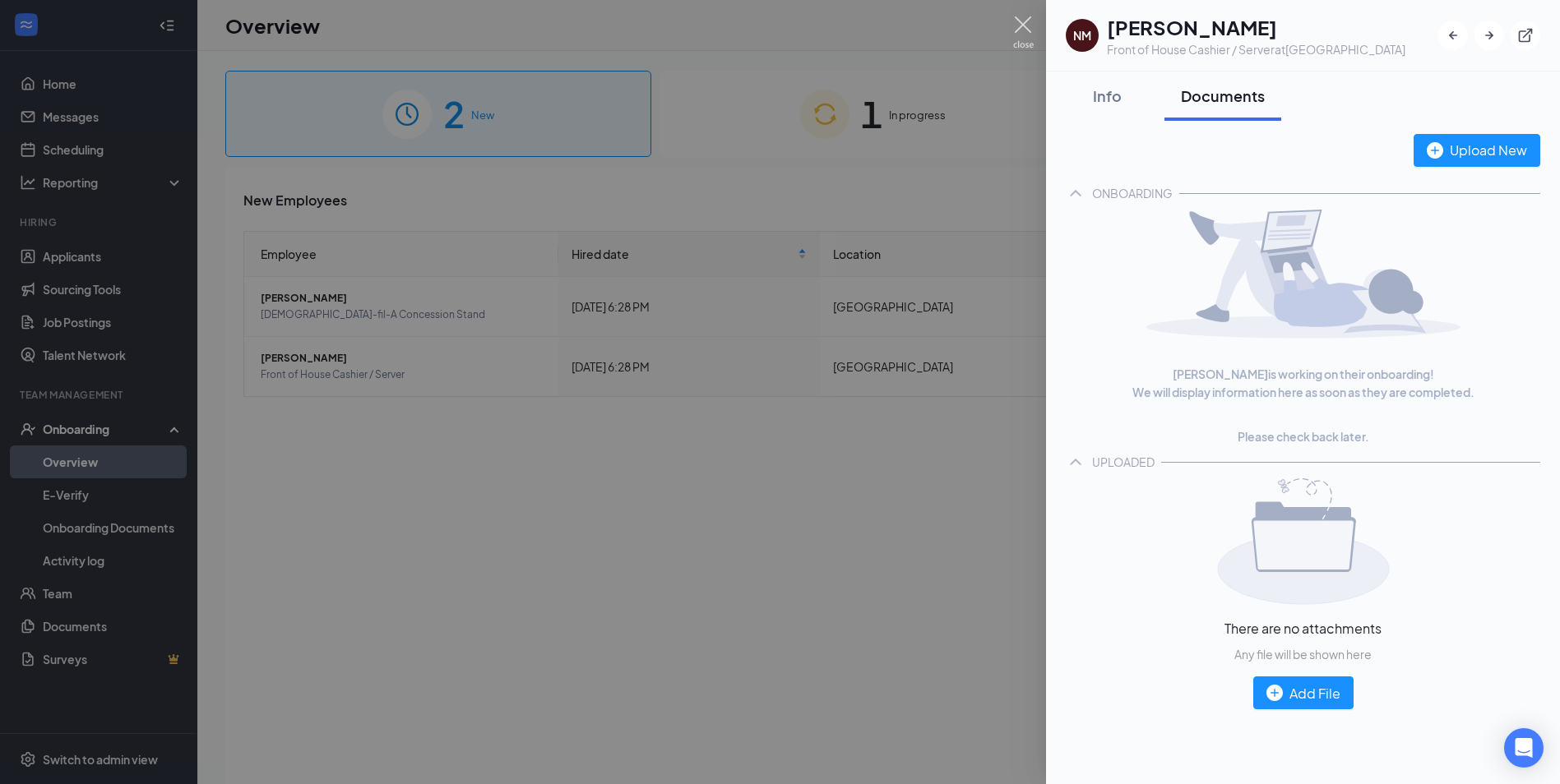
click at [1020, 24] on img at bounding box center [1023, 32] width 20 height 32
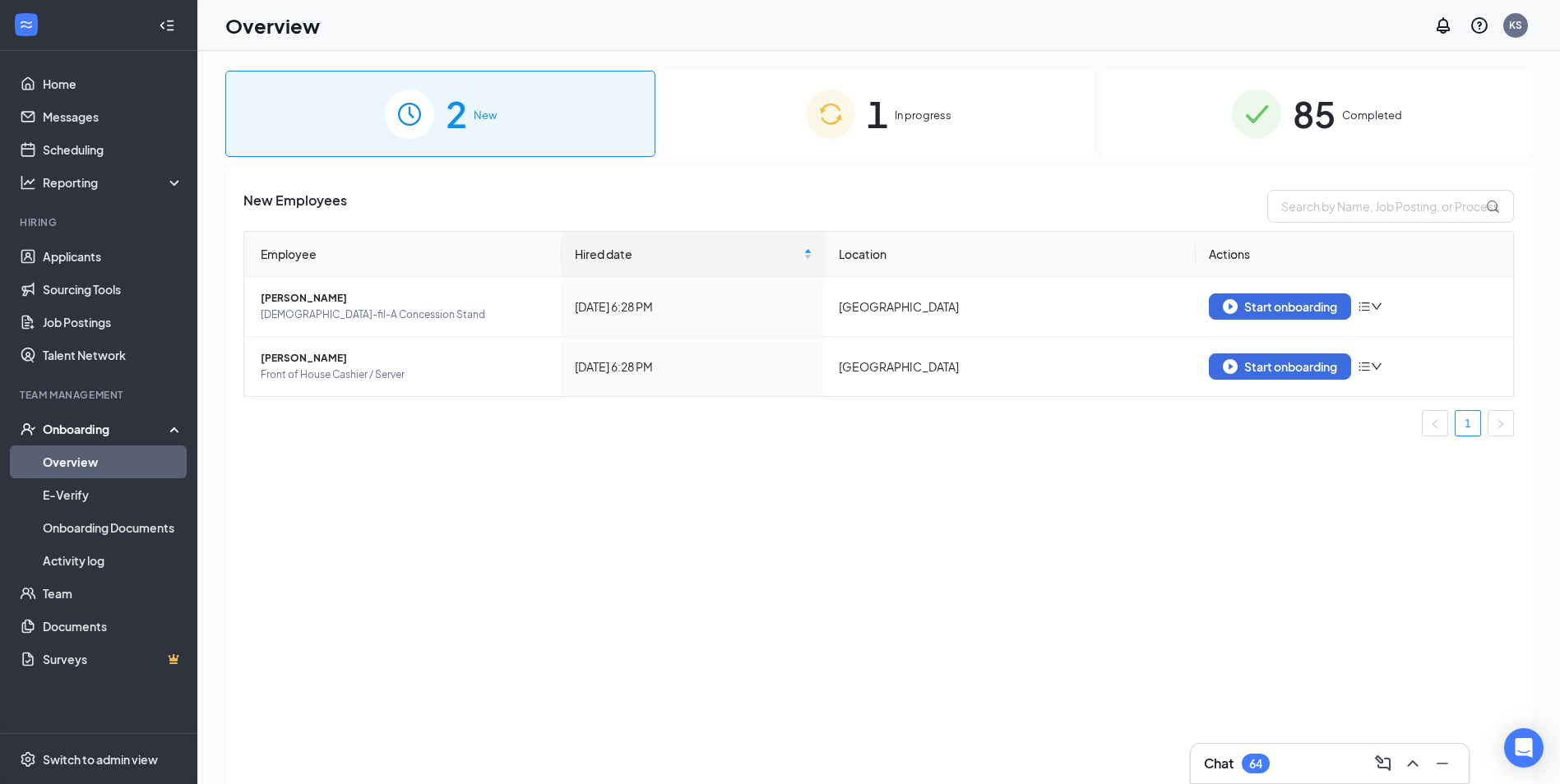
click at [768, 123] on div "1 In progress" at bounding box center [878, 114] width 430 height 87
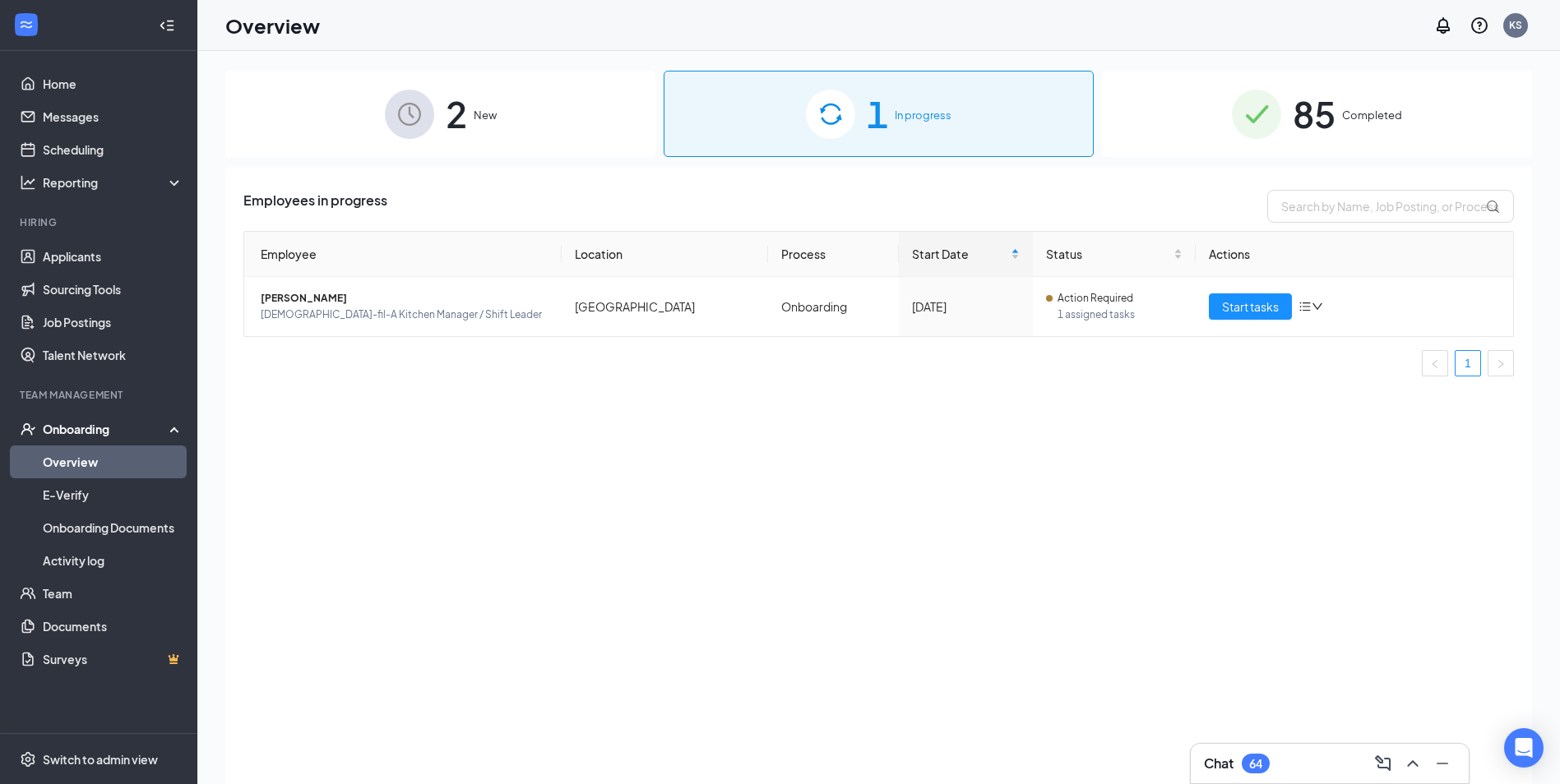
click at [357, 101] on div "2 New" at bounding box center [440, 114] width 430 height 87
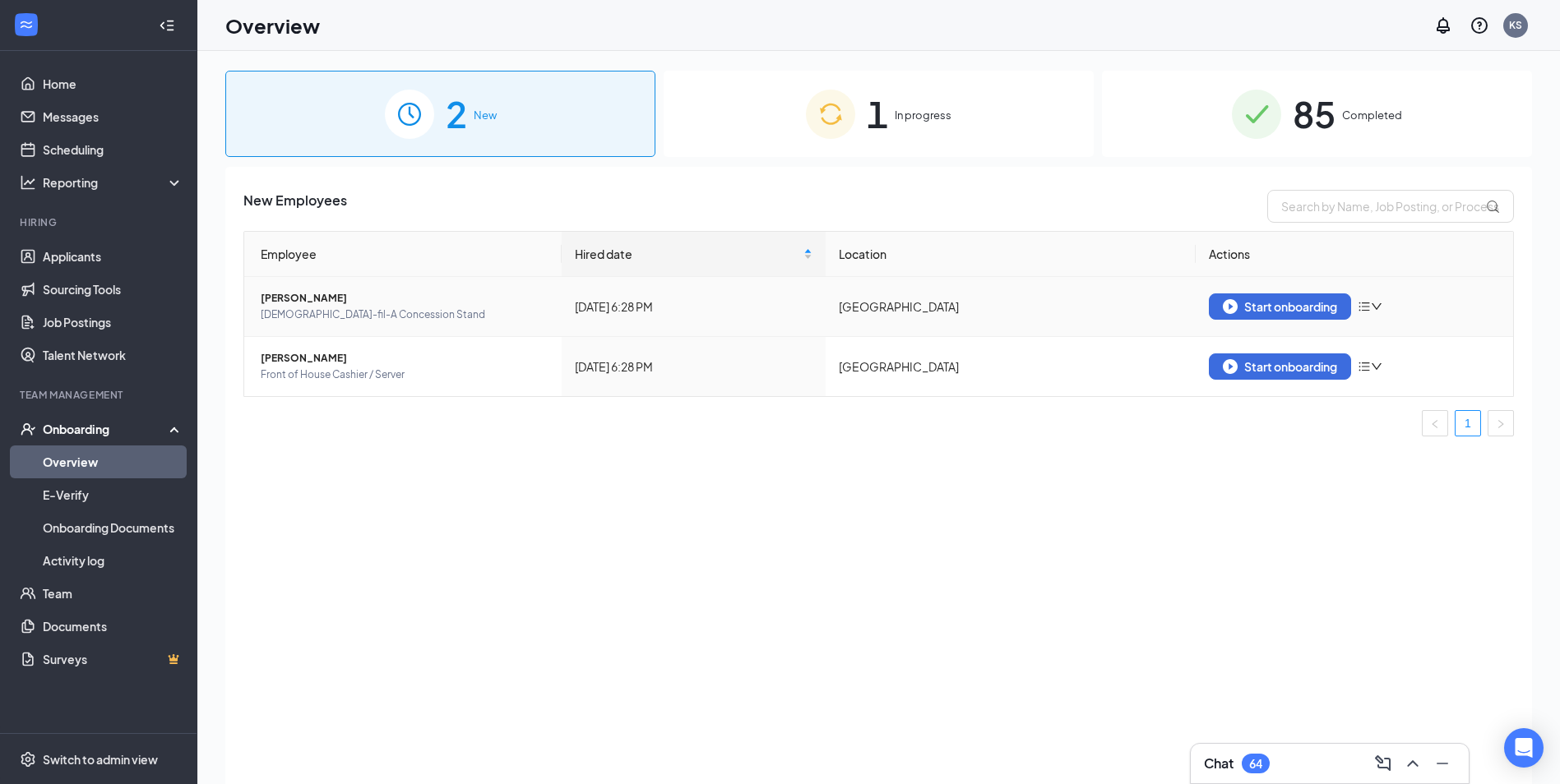
click at [1375, 303] on icon "down" at bounding box center [1376, 306] width 11 height 11
click at [1367, 373] on icon "bars" at bounding box center [1364, 366] width 13 height 13
click at [1178, 561] on div "New Employees Employee Hired date Location Actions [PERSON_NAME] [DEMOGRAPHIC_D…" at bounding box center [878, 496] width 1306 height 659
click at [1269, 778] on div "Chat 64" at bounding box center [1329, 764] width 278 height 40
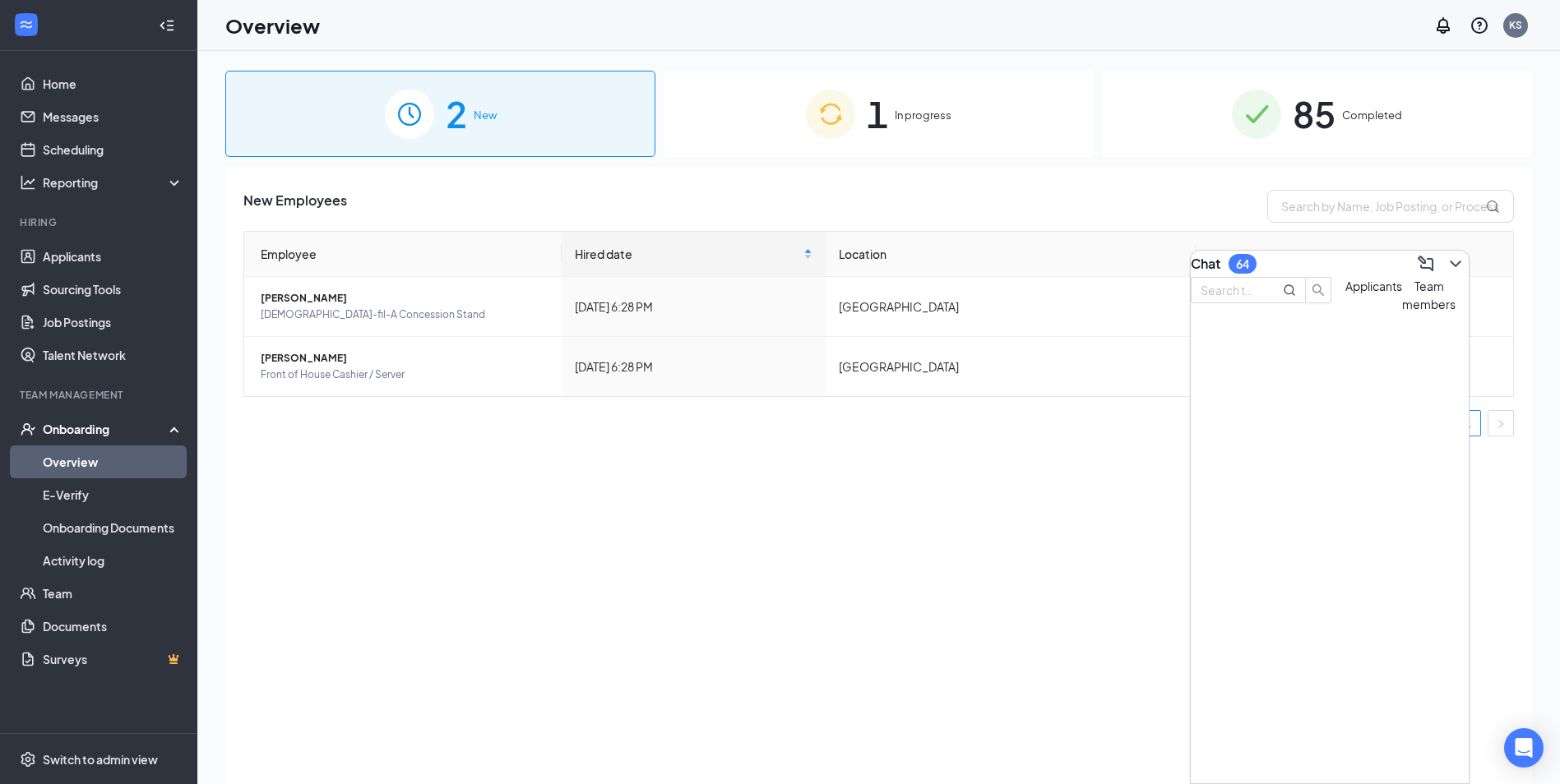
click at [1269, 323] on div at bounding box center [1329, 318] width 278 height 10
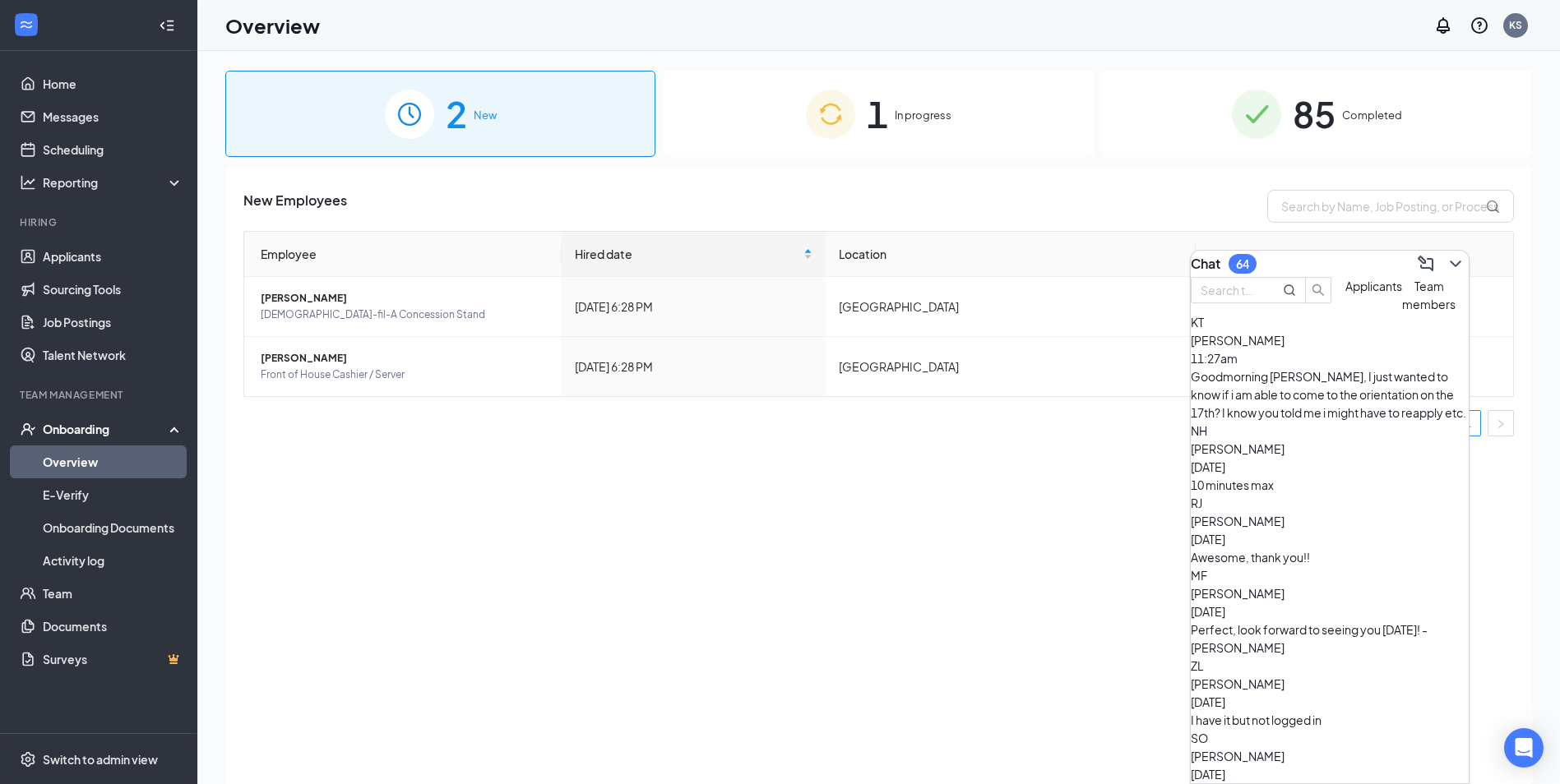
click at [1345, 293] on span "Applicants" at bounding box center [1374, 286] width 57 height 15
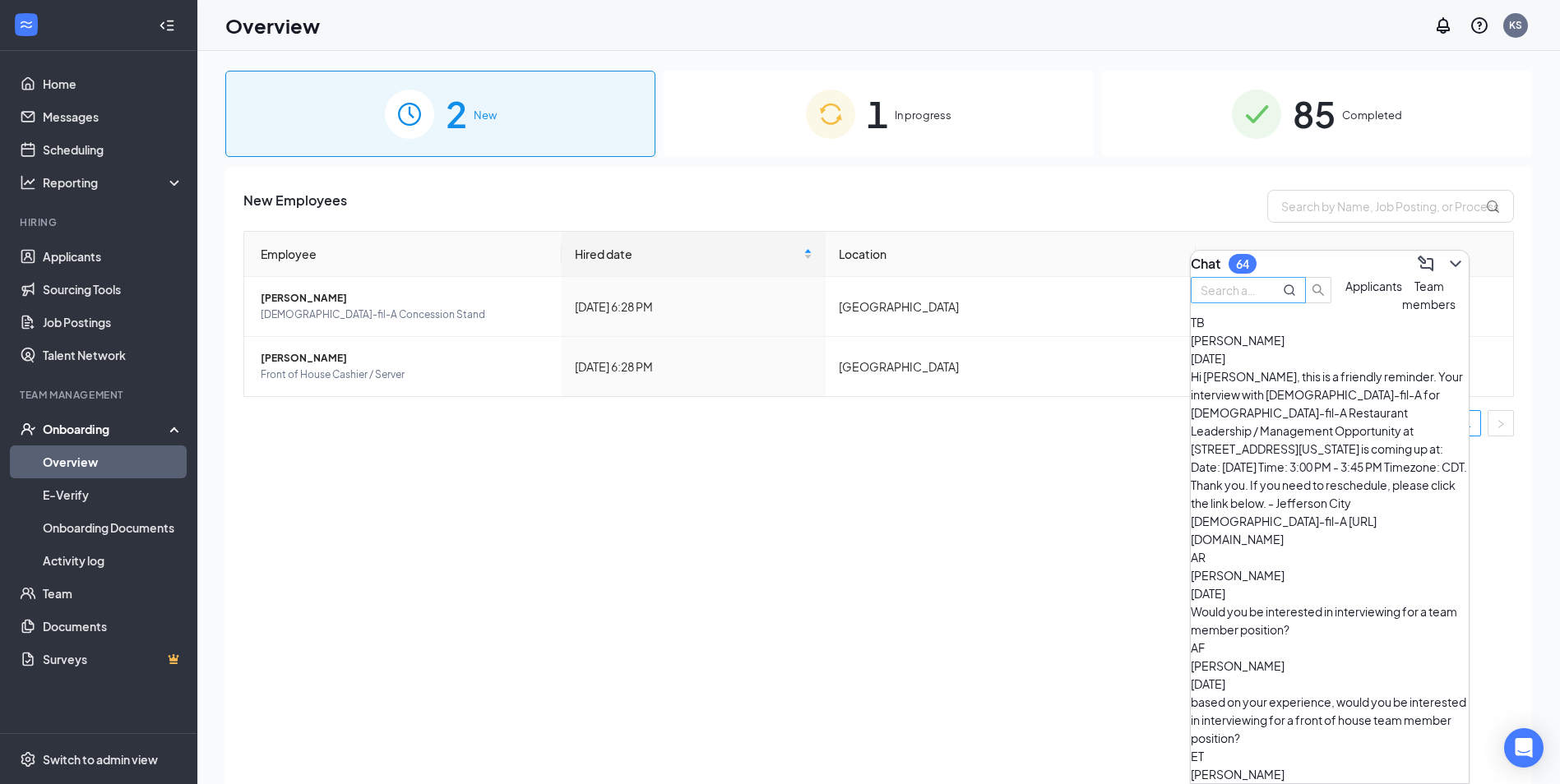
click at [1233, 299] on input "text" at bounding box center [1230, 291] width 59 height 18
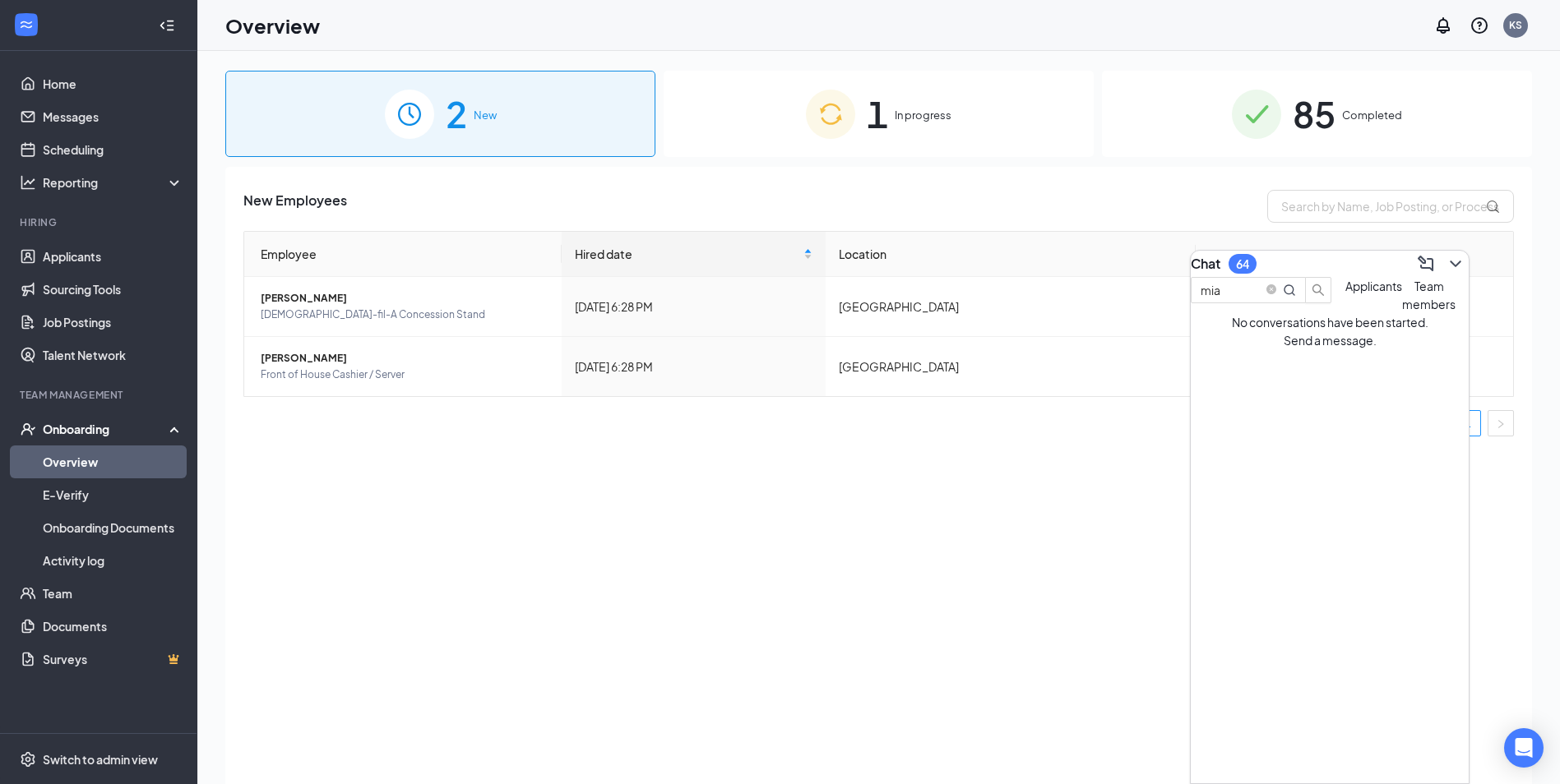
click at [1402, 314] on div "Team members" at bounding box center [1429, 294] width 54 height 36
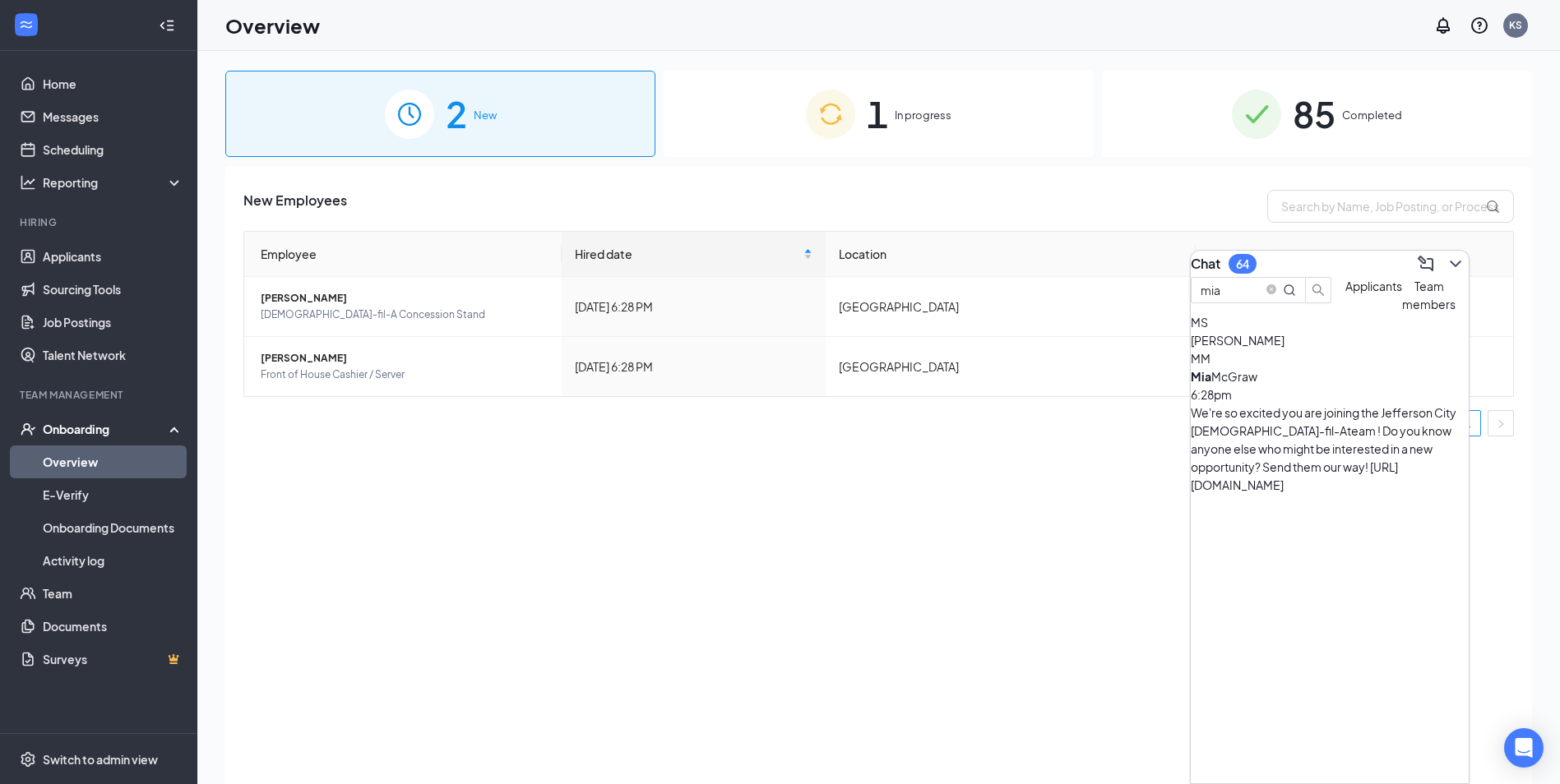
click at [1337, 404] on div "[PERSON_NAME] 6:28pm" at bounding box center [1329, 385] width 278 height 36
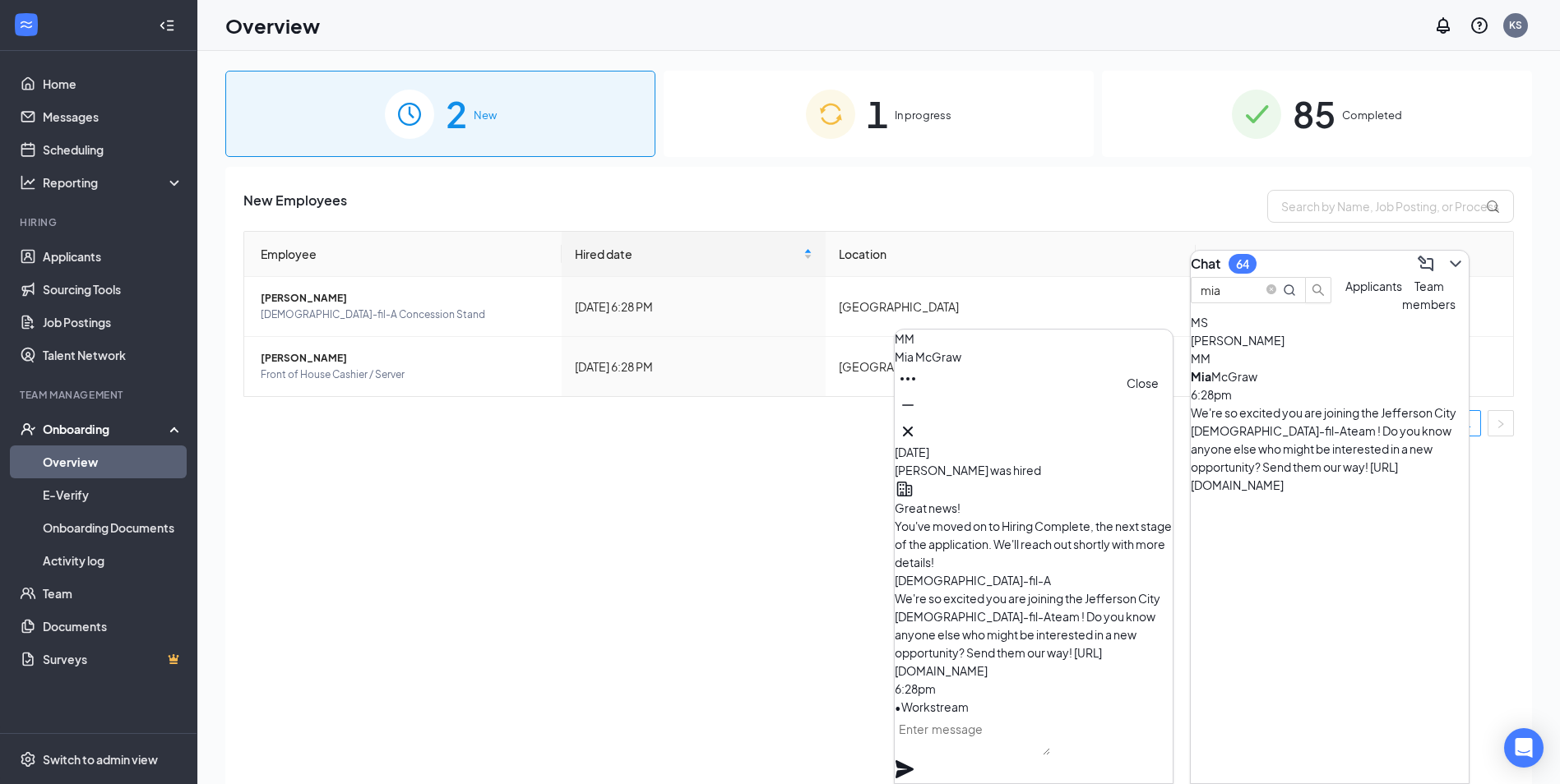
click at [912, 427] on icon "Cross" at bounding box center [908, 432] width 10 height 10
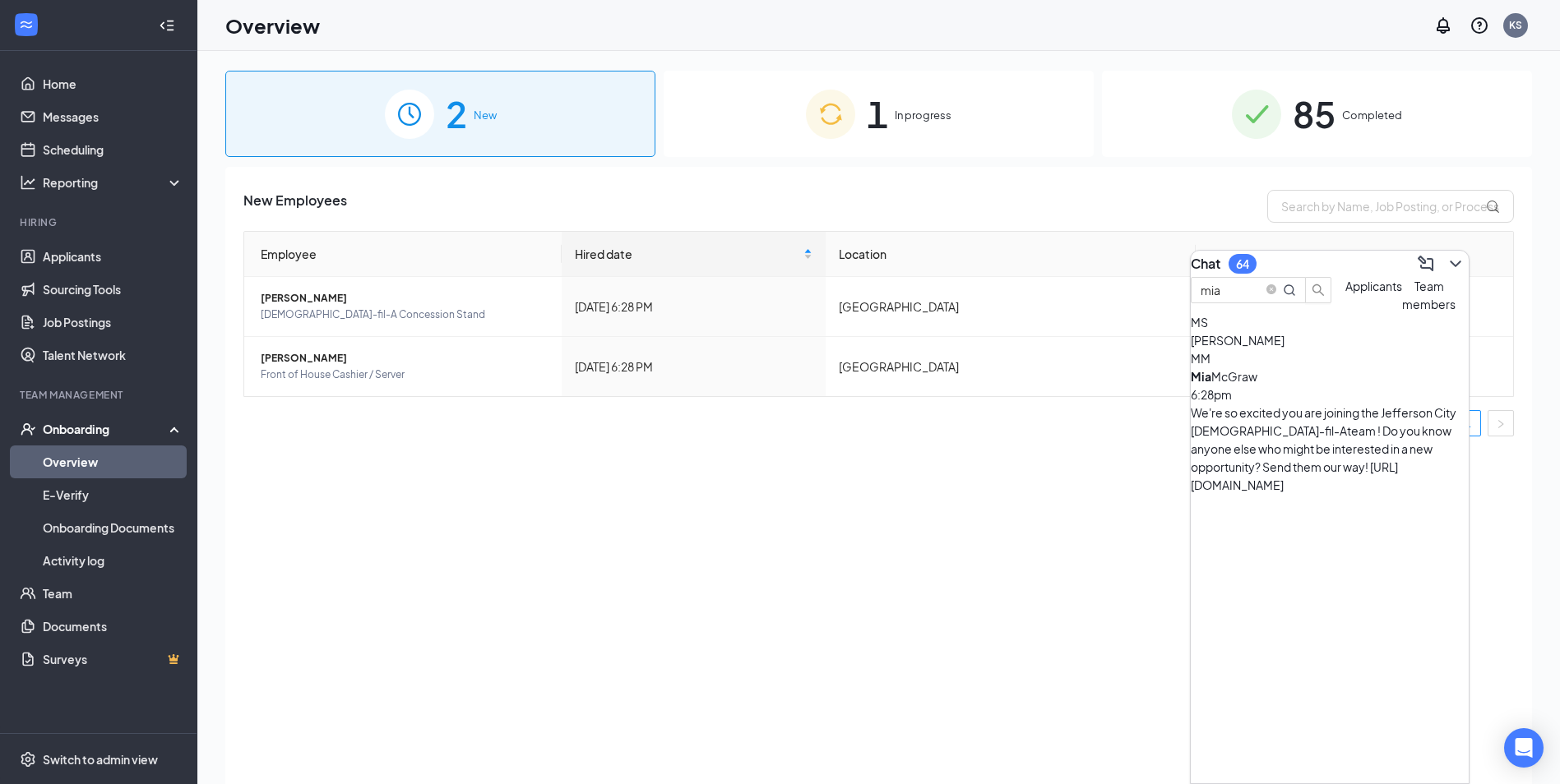
click at [1237, 314] on div "mia" at bounding box center [1261, 294] width 141 height 36
drag, startPoint x: 1246, startPoint y: 306, endPoint x: 971, endPoint y: 242, distance: 282.3
click at [971, 242] on div "Chat 64 mia Applicants Team members MS [PERSON_NAME] MM [PERSON_NAME] 6:28pm We…" at bounding box center [878, 454] width 1363 height 807
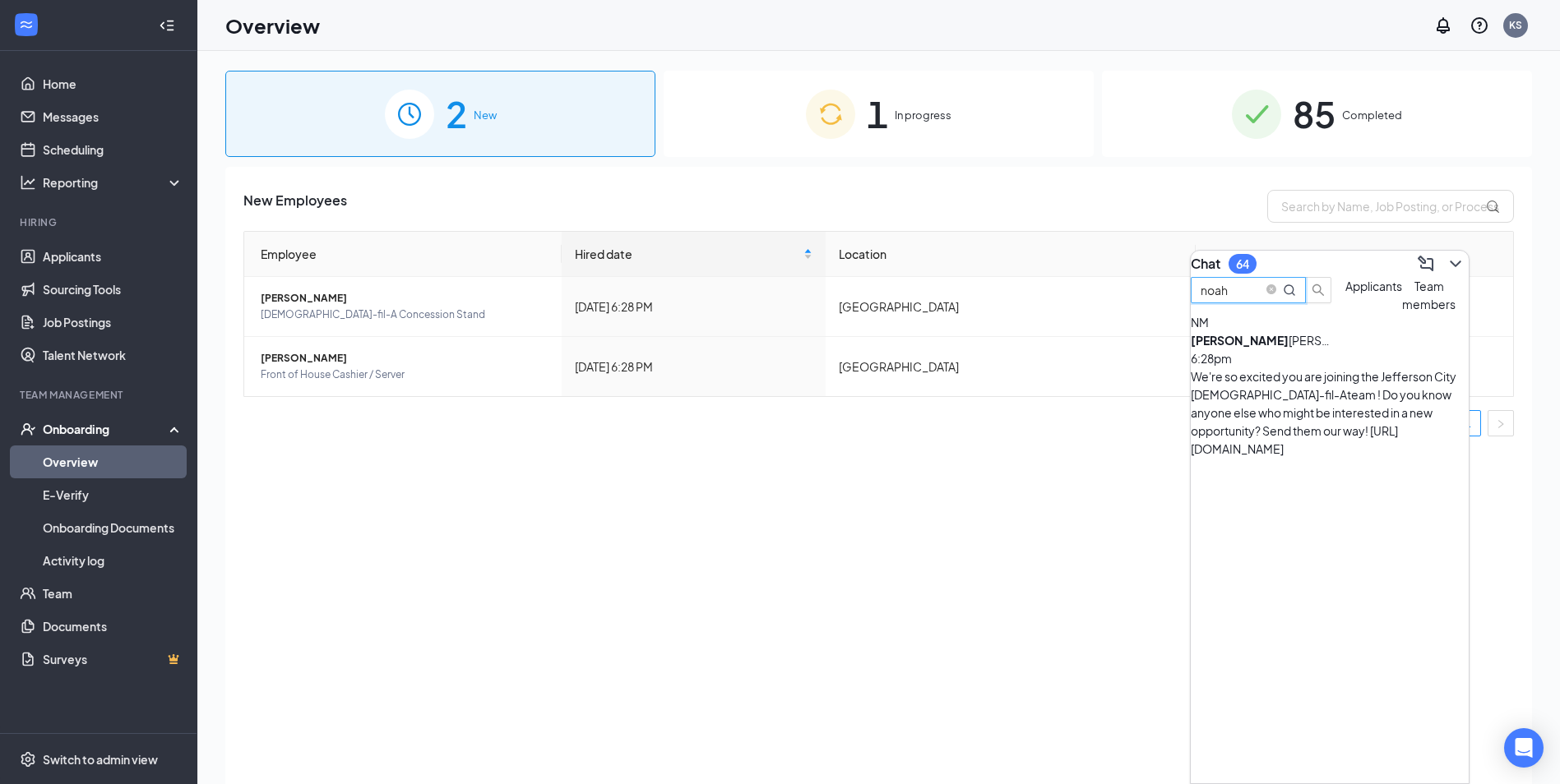
type input "noah"
click at [1306, 405] on div "We're so excited you are joining the Jefferson City [DEMOGRAPHIC_DATA]-fil-Atea…" at bounding box center [1329, 412] width 278 height 90
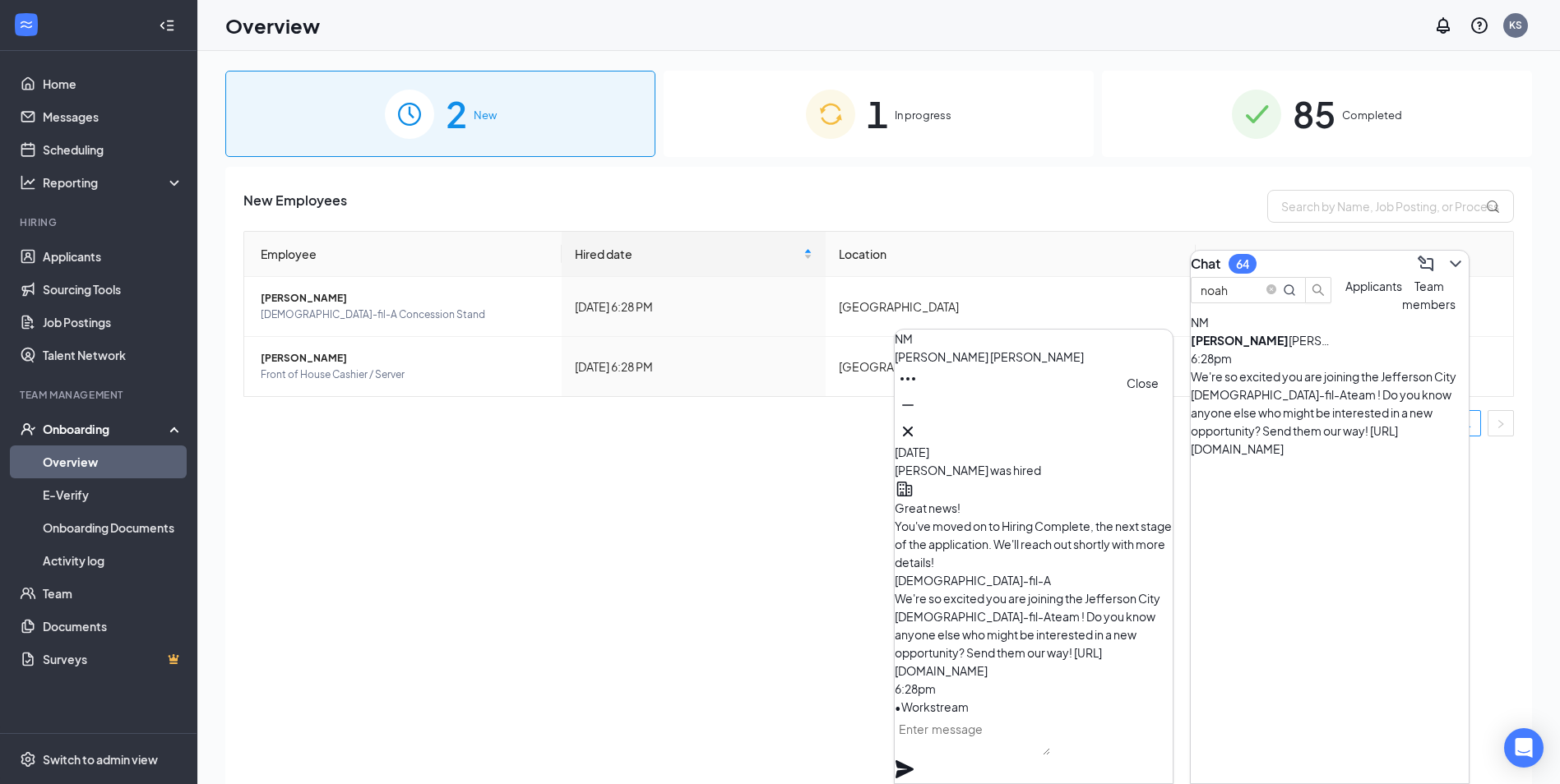
click at [918, 422] on icon "Cross" at bounding box center [907, 431] width 19 height 19
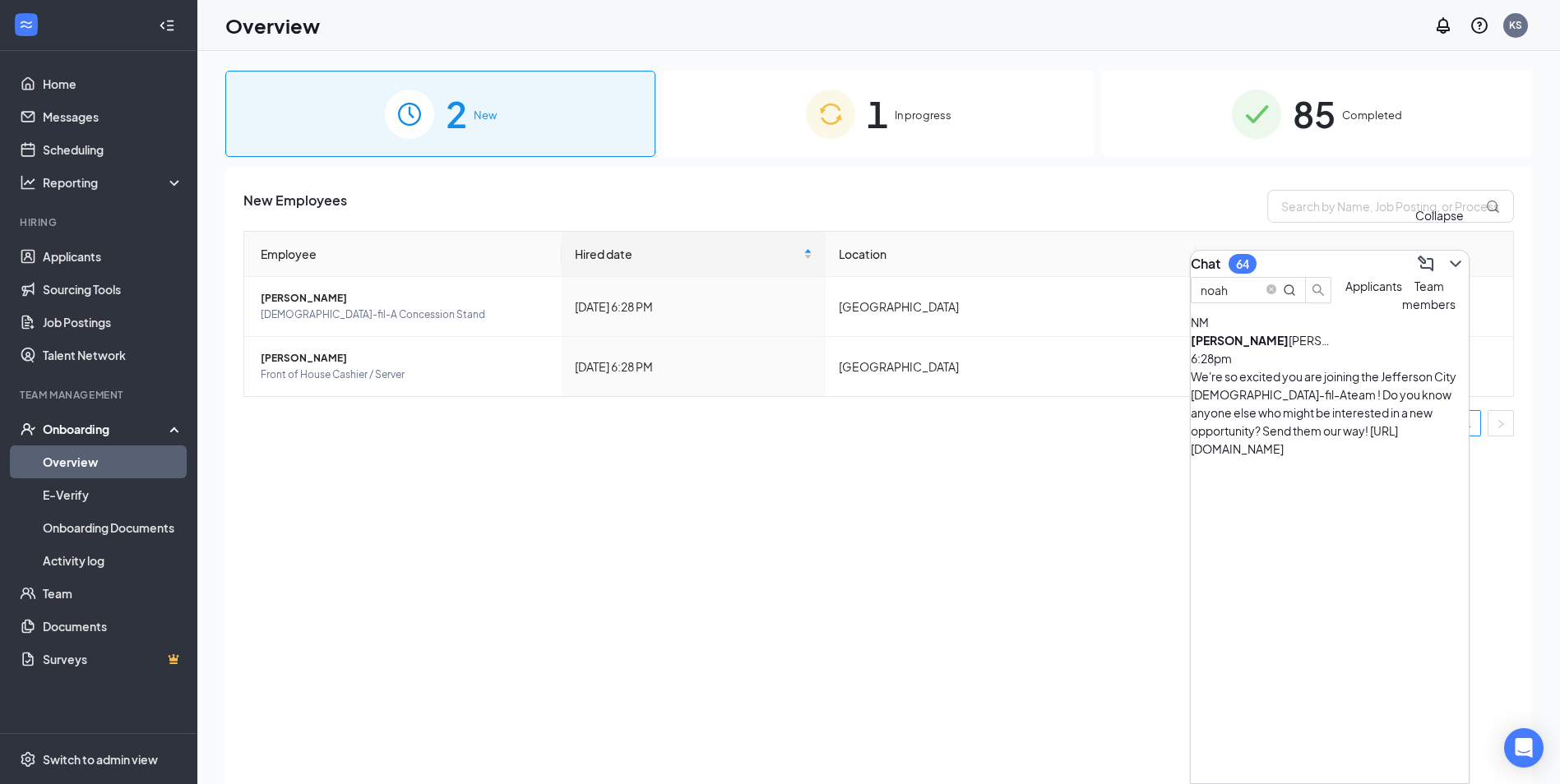
click at [1446, 258] on icon "ChevronDown" at bounding box center [1455, 263] width 19 height 19
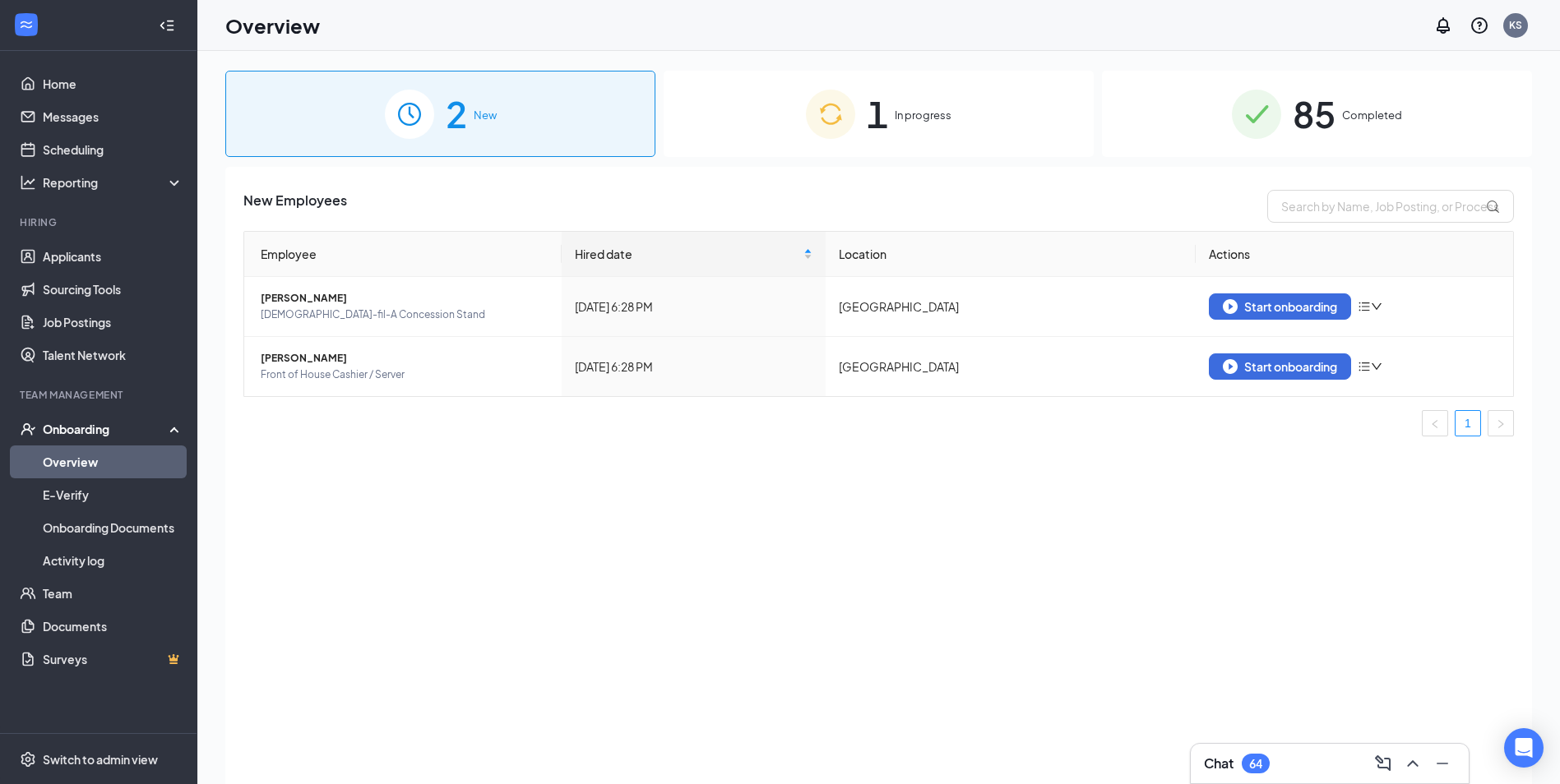
click at [875, 103] on span "1" at bounding box center [876, 114] width 21 height 57
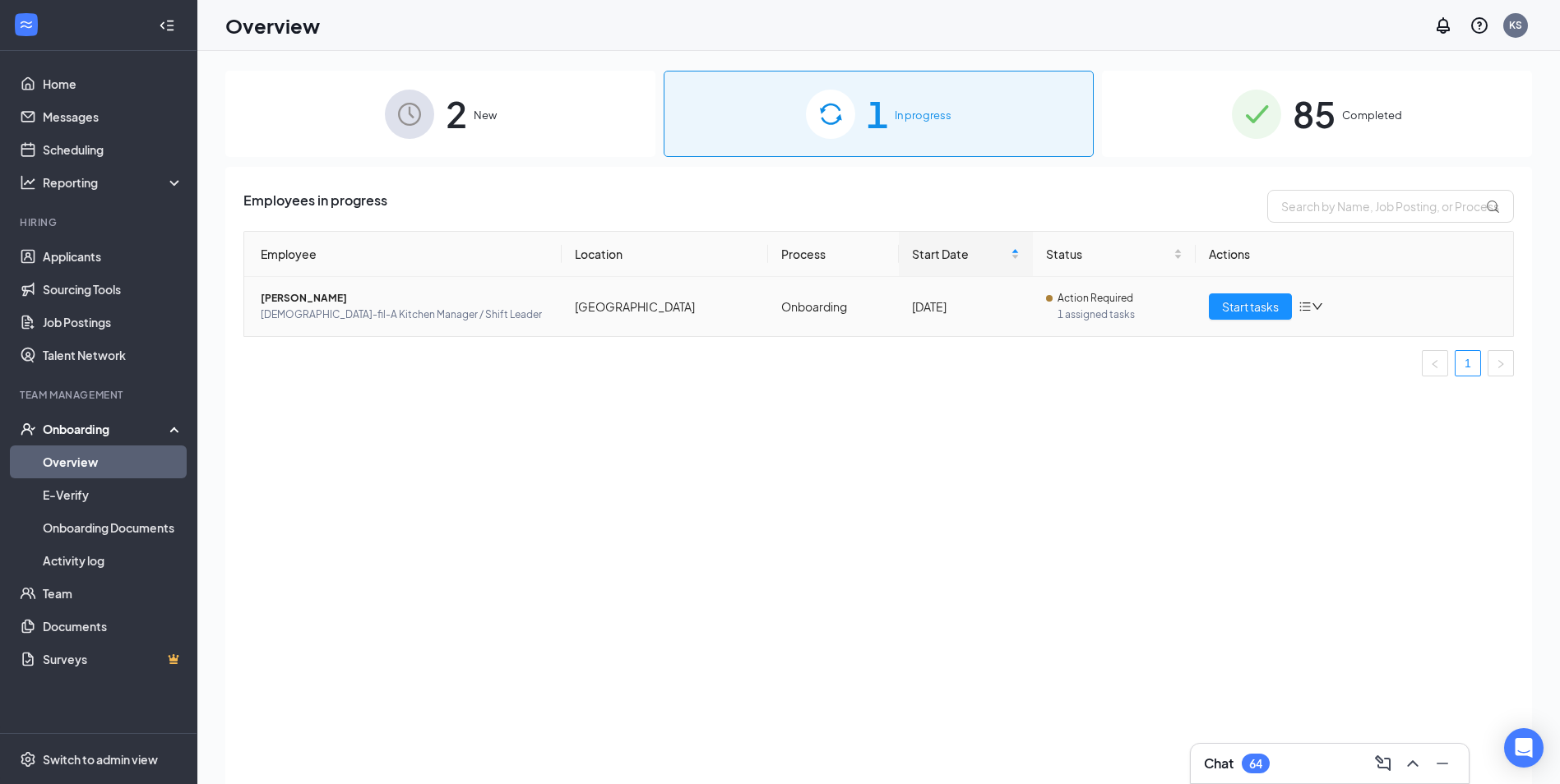
click at [1306, 313] on icon "bars" at bounding box center [1304, 306] width 13 height 13
click at [1244, 308] on span "Start tasks" at bounding box center [1251, 307] width 57 height 18
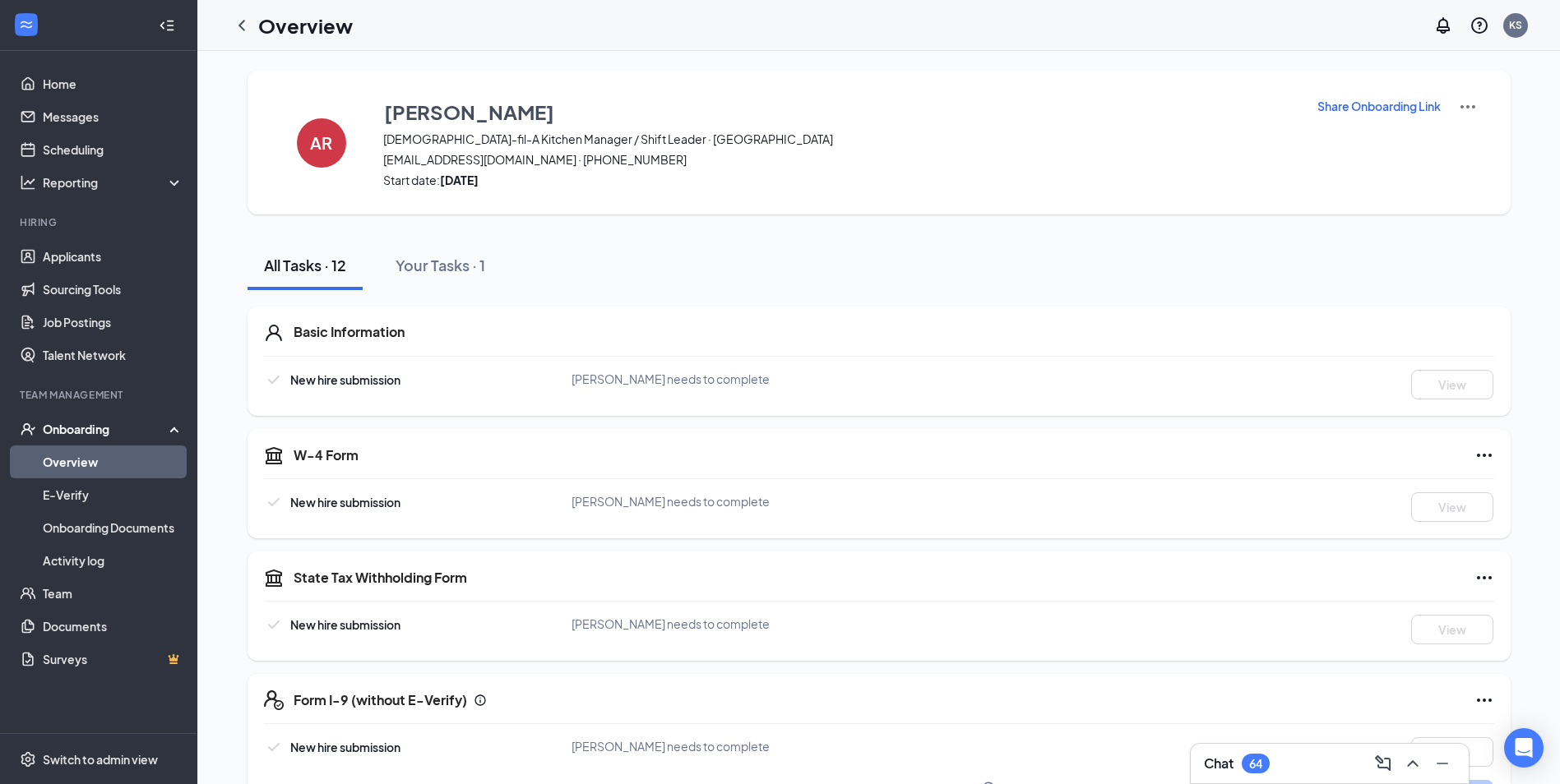
click at [1475, 99] on img at bounding box center [1467, 106] width 19 height 19
click at [1464, 125] on li "View details" at bounding box center [1467, 137] width 84 height 27
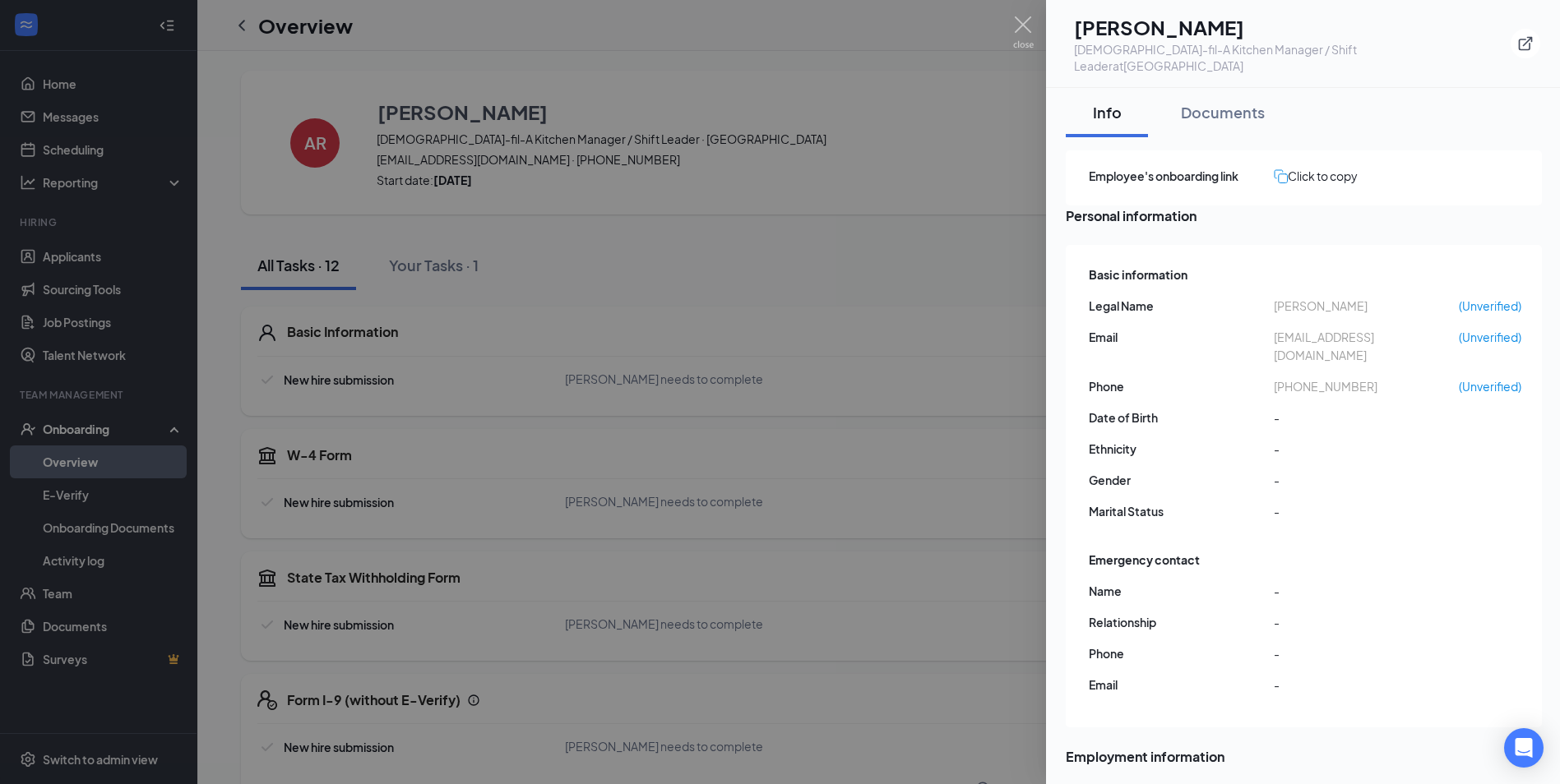
click at [1011, 27] on div at bounding box center [780, 392] width 1560 height 784
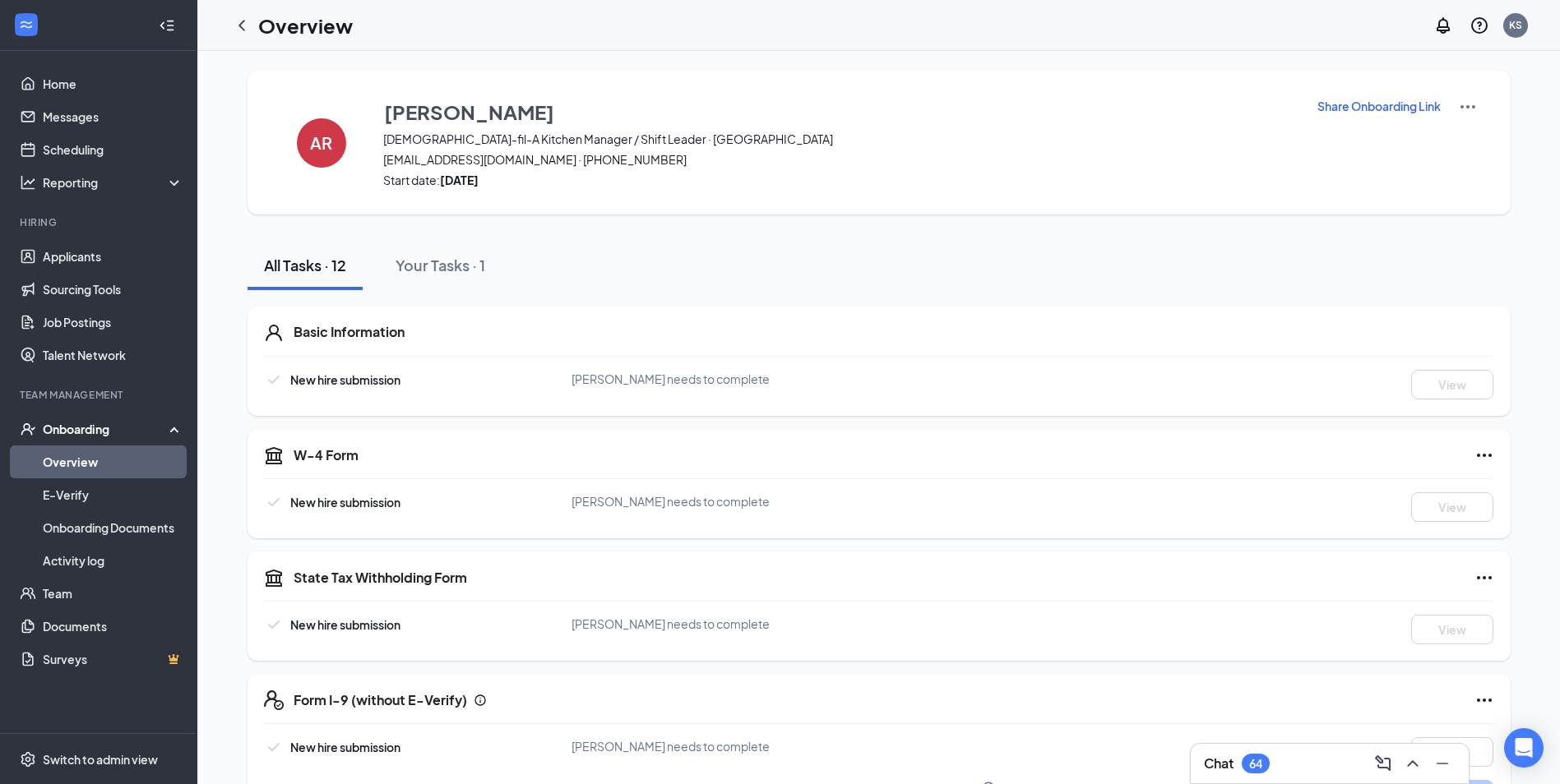
click at [1358, 108] on p "Share Onboarding Link" at bounding box center [1379, 106] width 124 height 17
type textarea "Hi [PERSON_NAME], This is a gentle reminder to complete your onboarding before …"
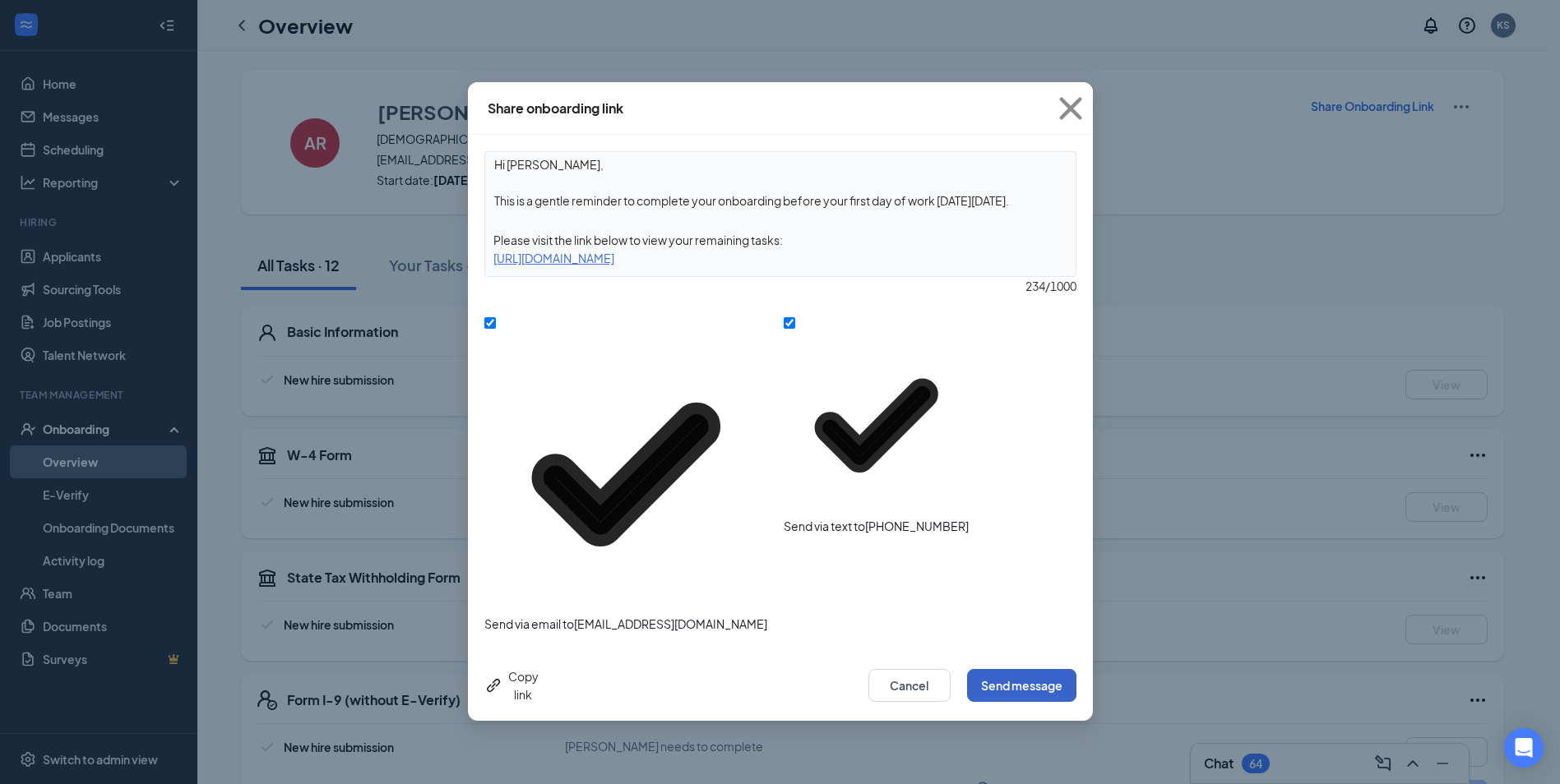
click at [1054, 670] on button "Send message" at bounding box center [1021, 686] width 110 height 33
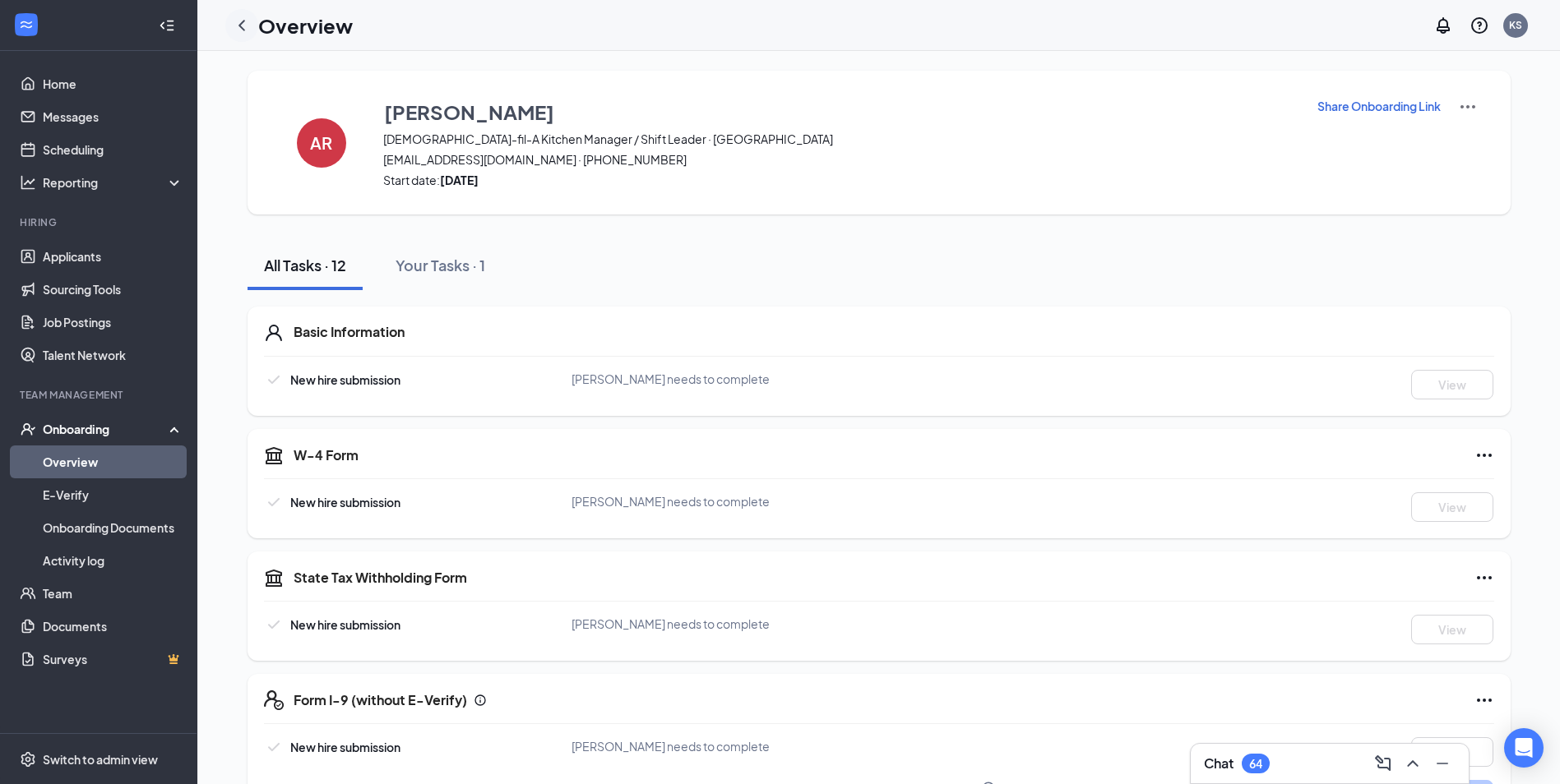
click at [234, 31] on icon "ChevronLeft" at bounding box center [241, 25] width 19 height 19
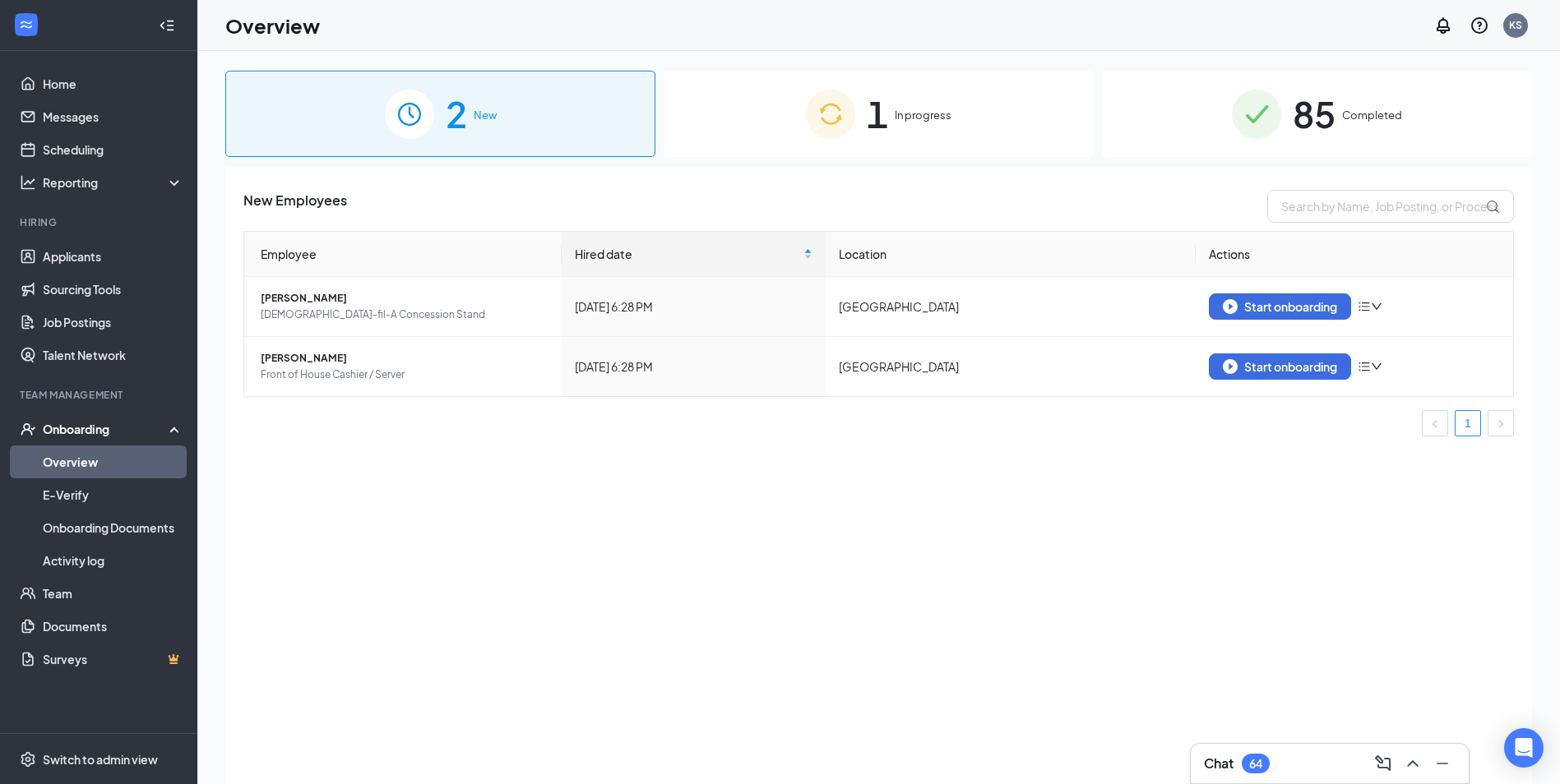
drag, startPoint x: 895, startPoint y: 110, endPoint x: 793, endPoint y: 113, distance: 102.0
click at [793, 113] on div "1 In progress" at bounding box center [878, 114] width 430 height 87
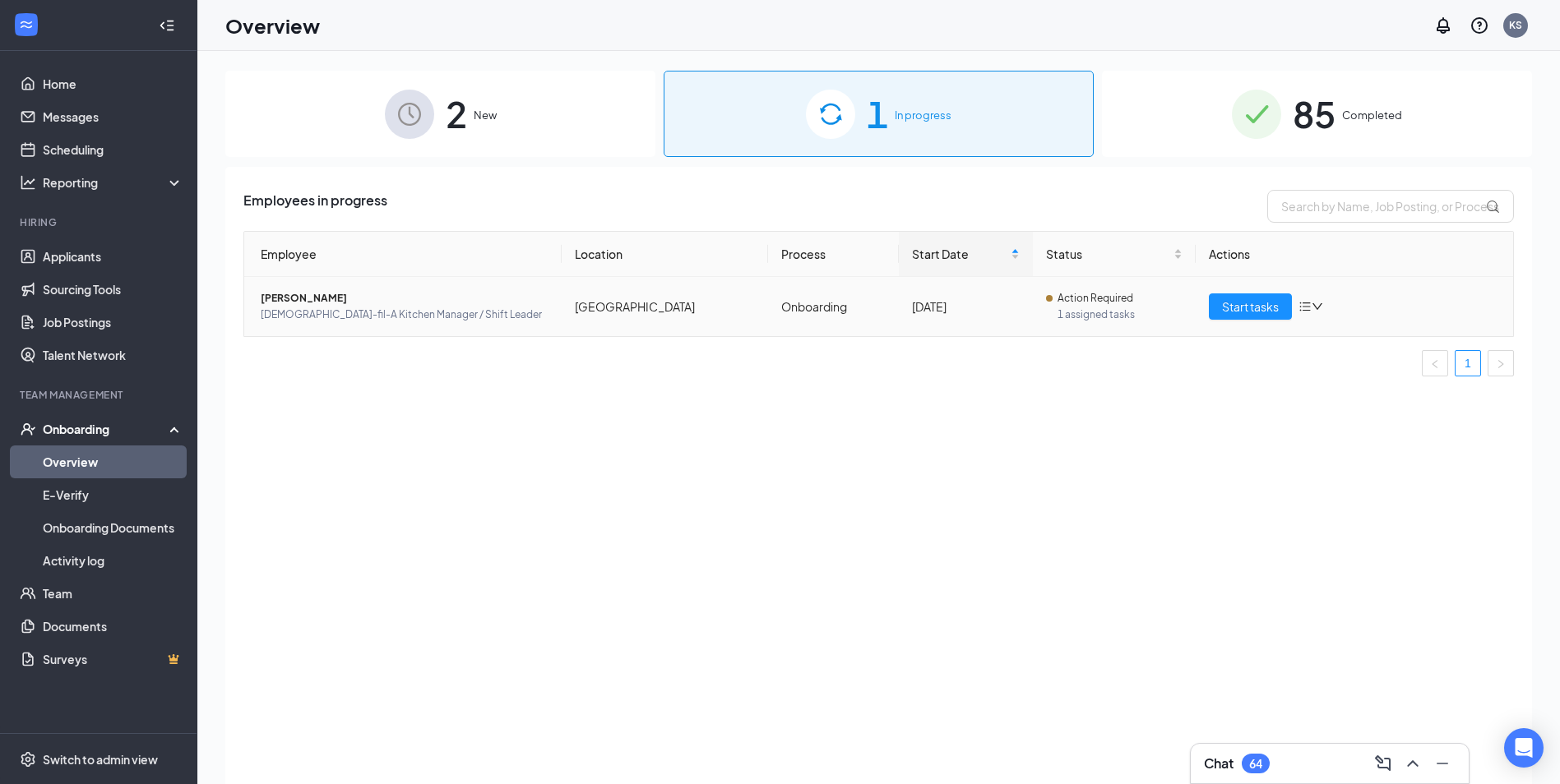
click at [280, 289] on td "[PERSON_NAME] [DEMOGRAPHIC_DATA]-fil-A Kitchen Manager / Shift Leader" at bounding box center [403, 306] width 317 height 59
click at [280, 298] on span "[PERSON_NAME]" at bounding box center [405, 299] width 288 height 17
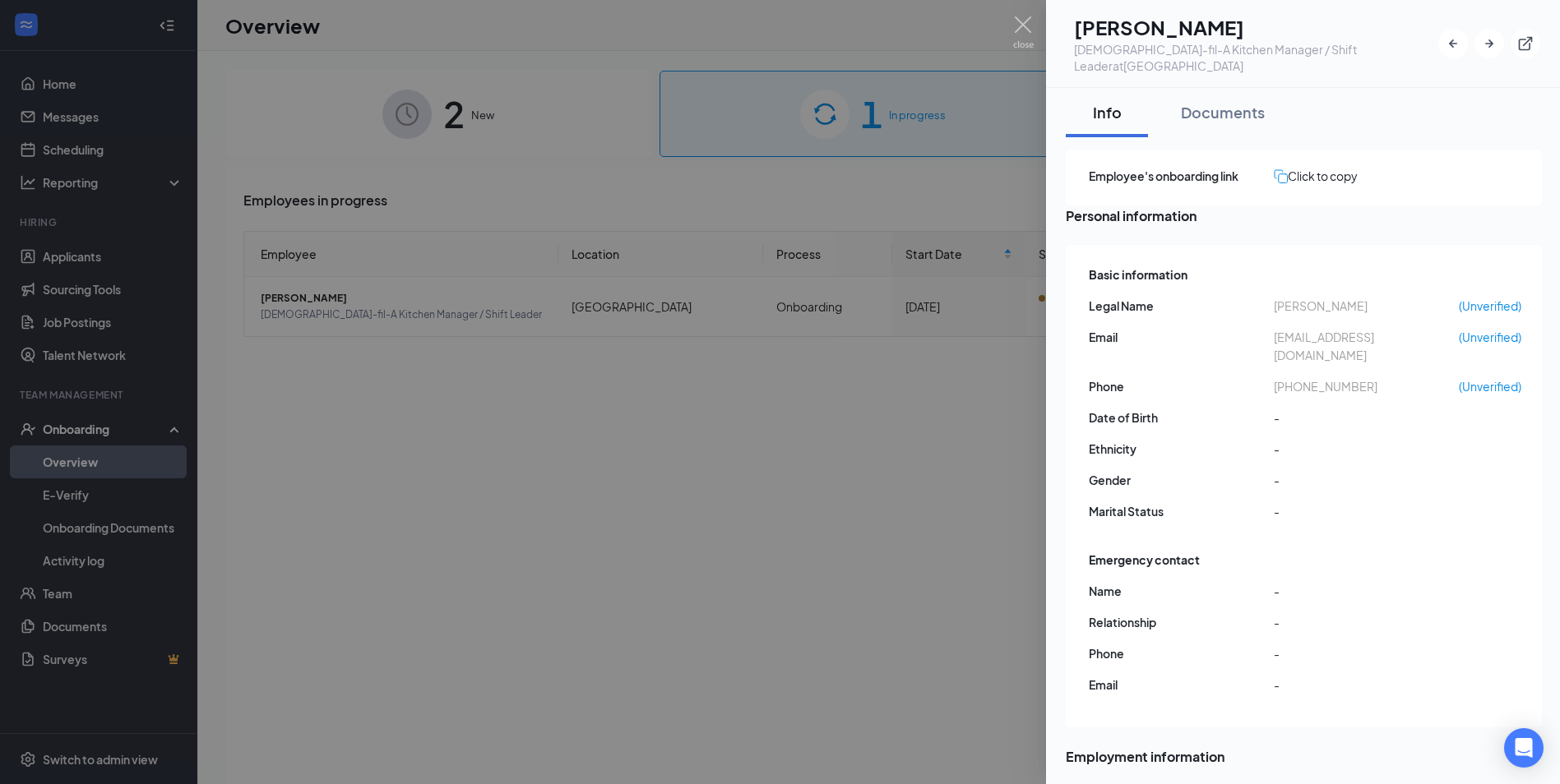
click at [1009, 28] on div at bounding box center [780, 392] width 1560 height 784
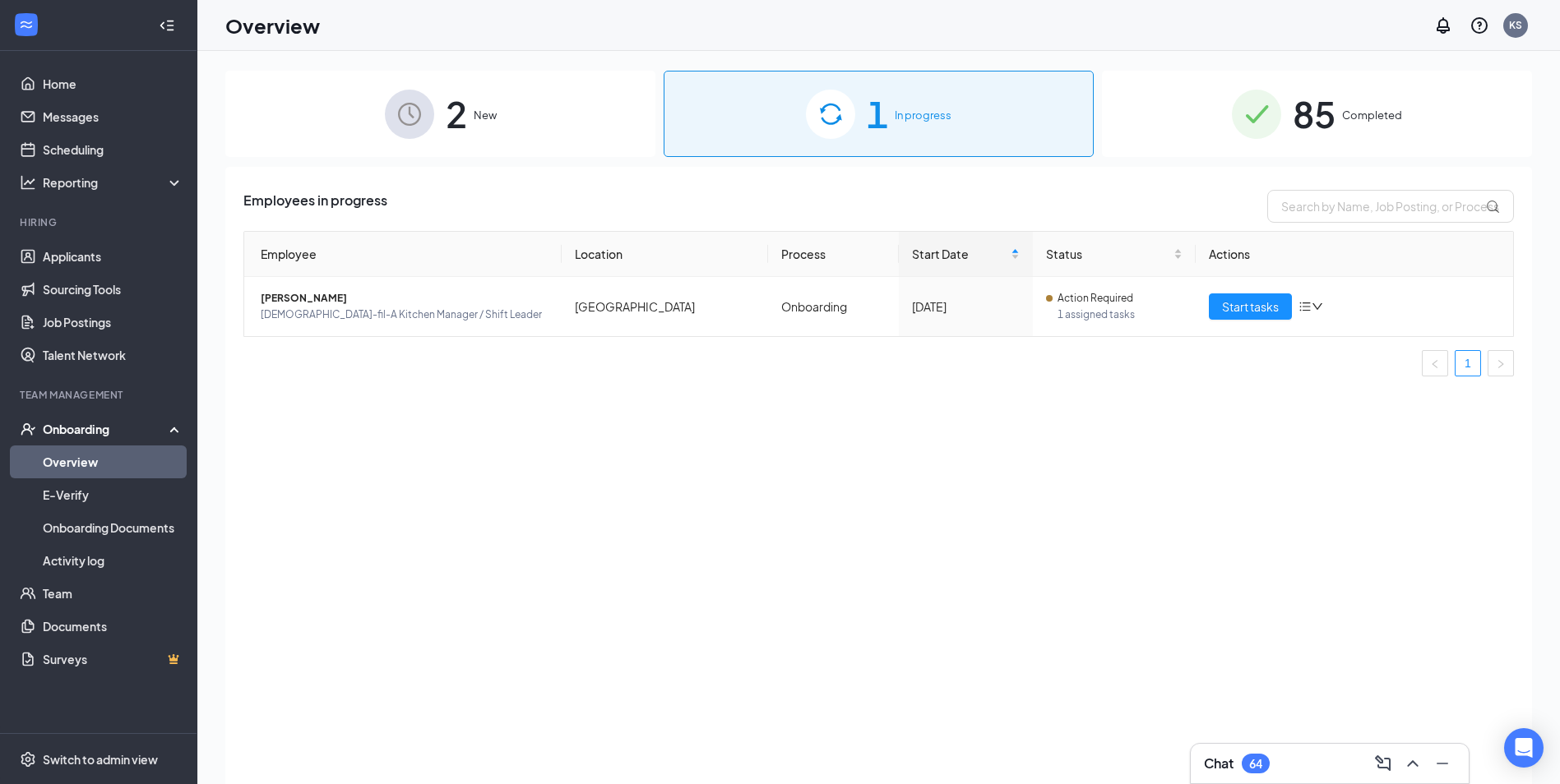
click at [1136, 403] on div "Employees in progress Employee Location Process Start Date Status Actions [PERS…" at bounding box center [878, 496] width 1306 height 659
